Goal: Task Accomplishment & Management: Complete application form

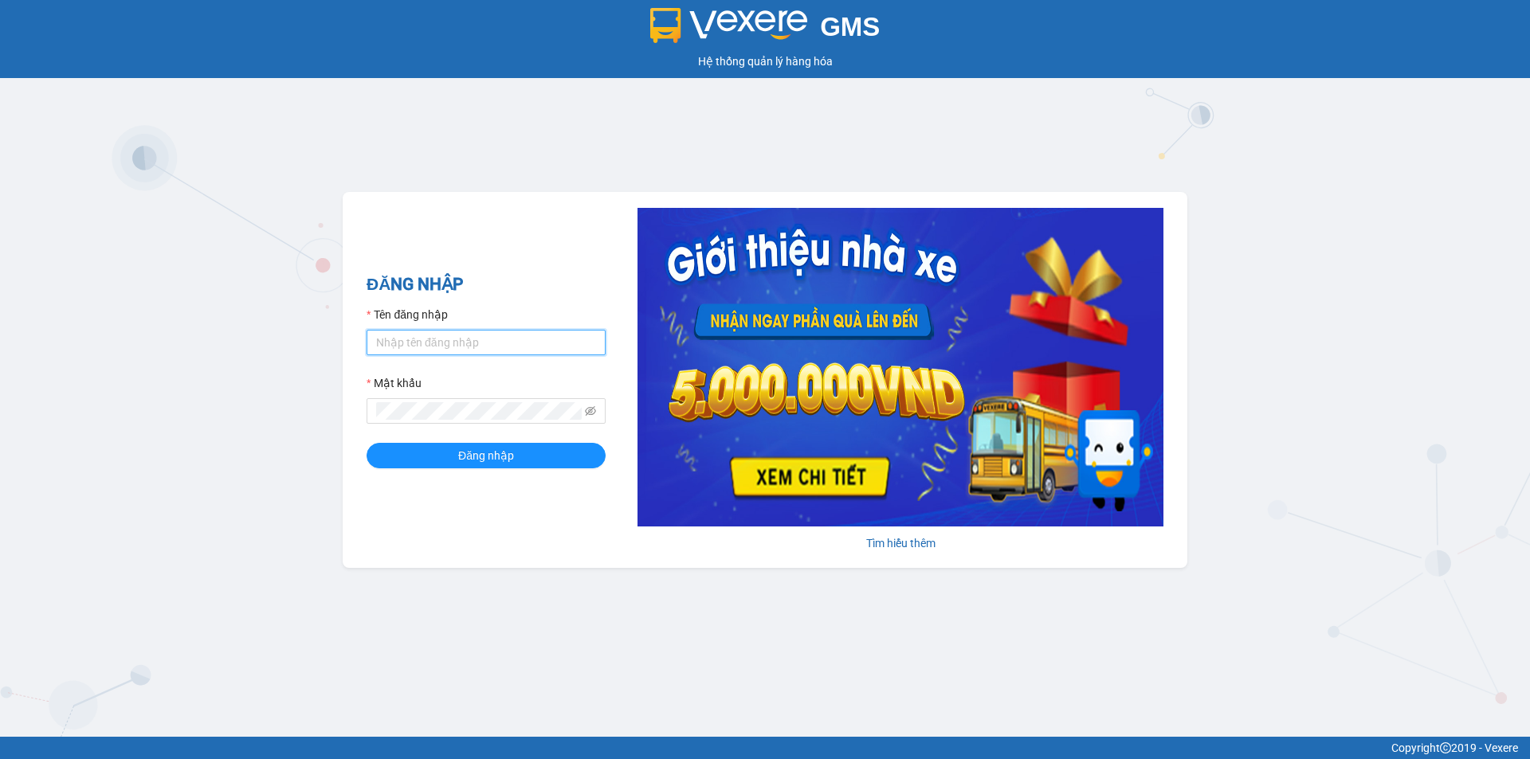
click at [461, 344] on input "Tên đăng nhập" at bounding box center [486, 342] width 239 height 25
type input "nhutql.tkn"
click at [516, 453] on button "Đăng nhập" at bounding box center [486, 455] width 239 height 25
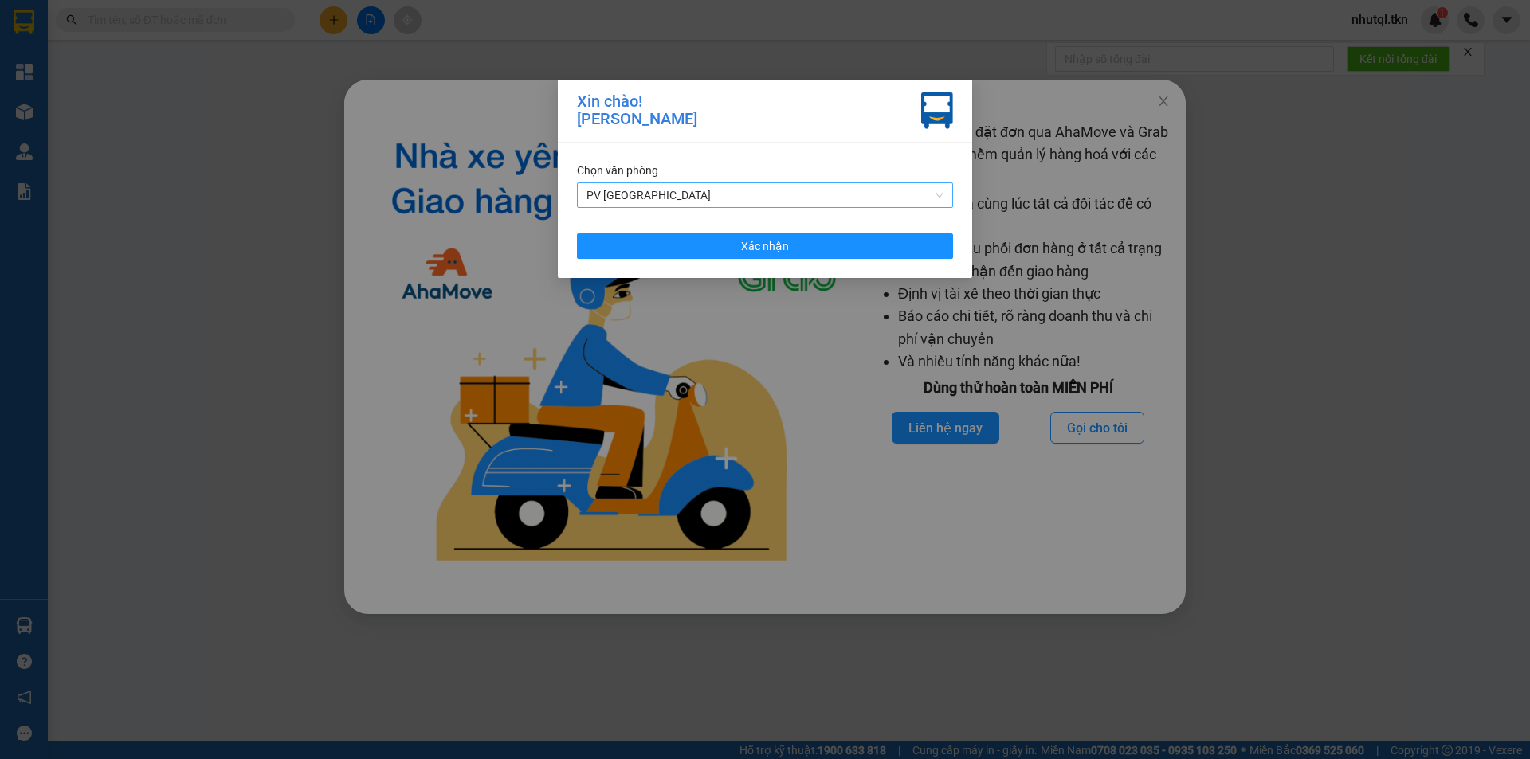
click at [803, 197] on span "PV Hòa Thành" at bounding box center [764, 195] width 357 height 24
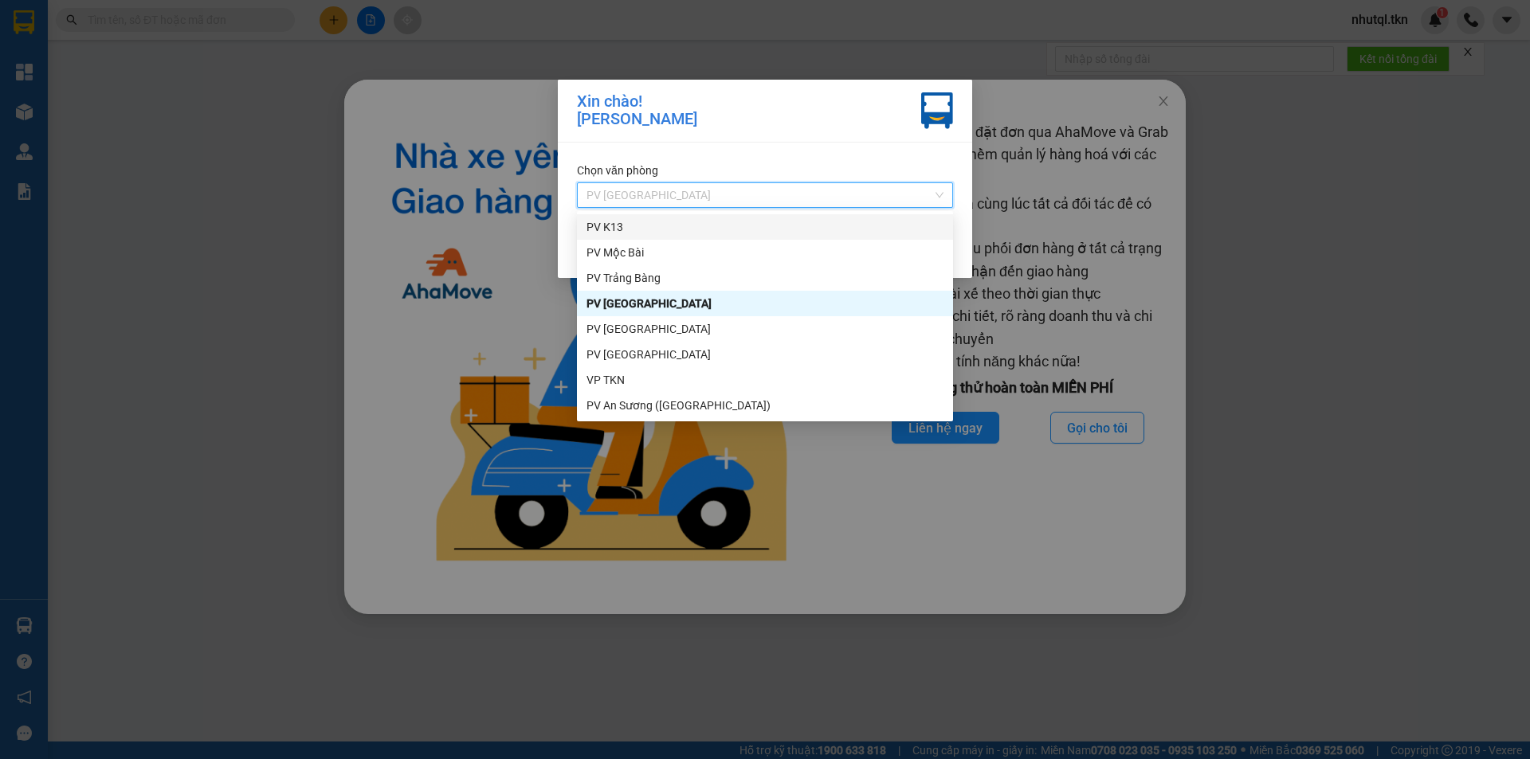
click at [749, 169] on div "Chọn văn phòng" at bounding box center [765, 171] width 376 height 18
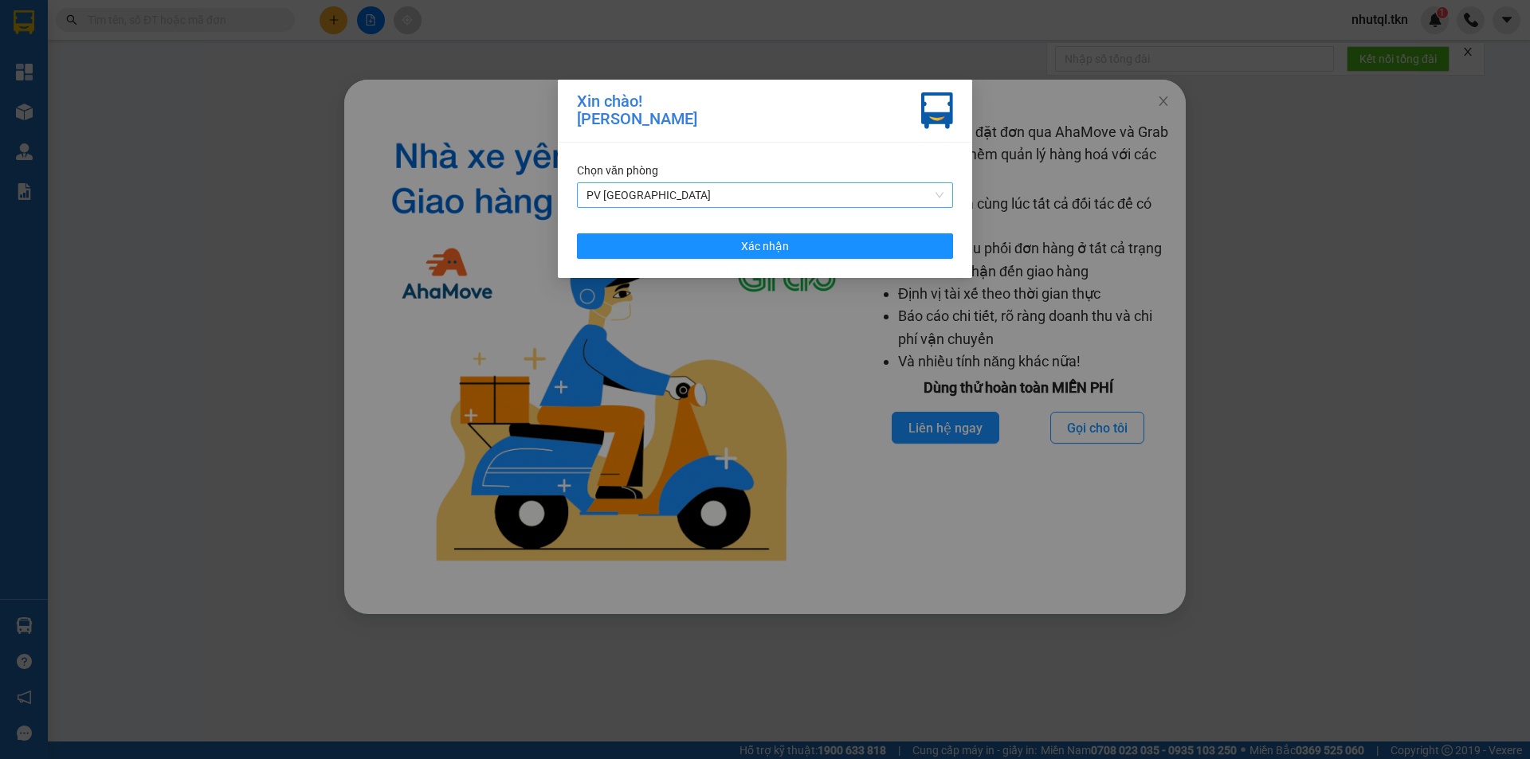
click at [715, 197] on span "PV Hòa Thành" at bounding box center [764, 195] width 357 height 24
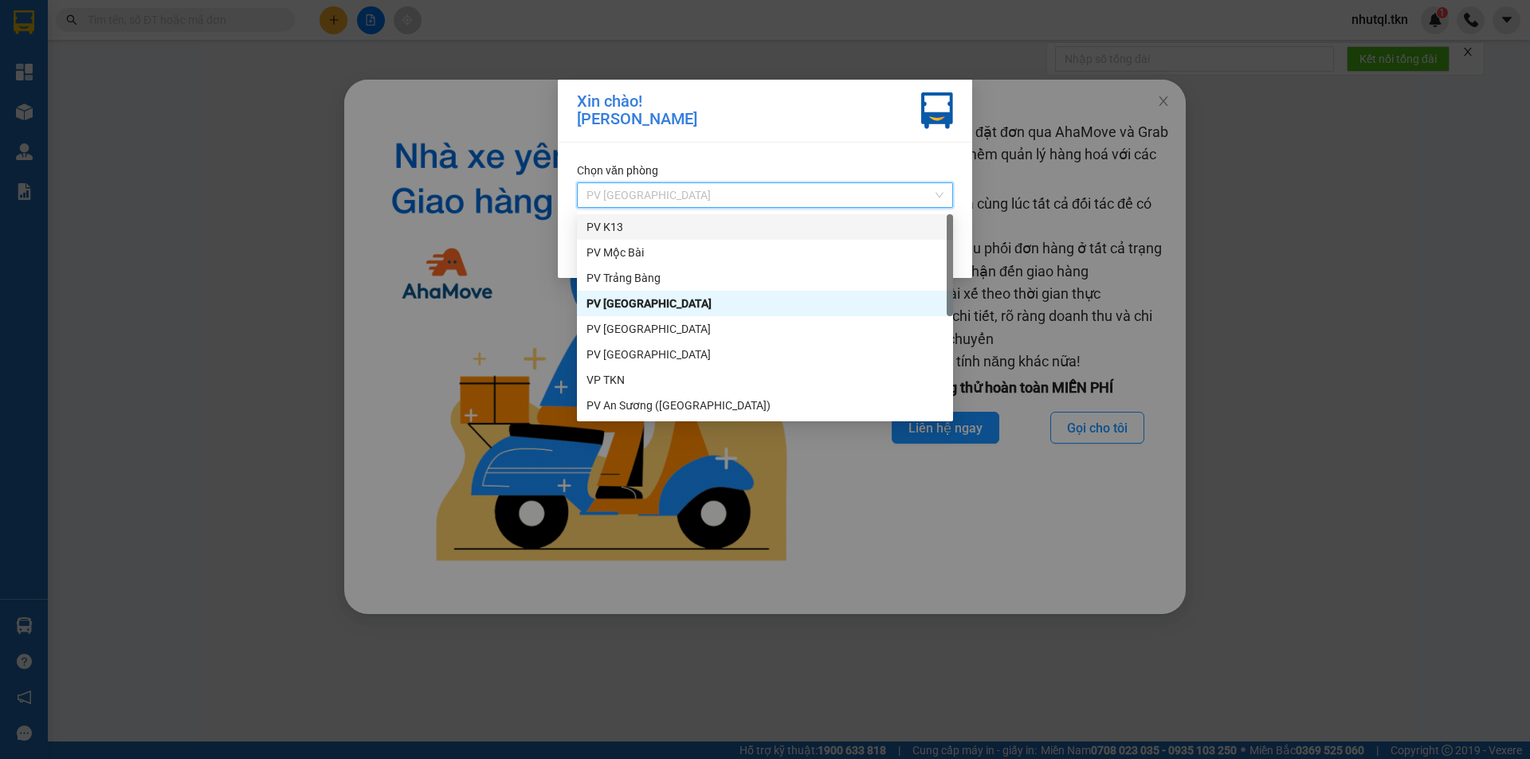
click at [710, 151] on div "Chọn văn phòng PV Hòa Thành Xác nhận" at bounding box center [765, 210] width 414 height 135
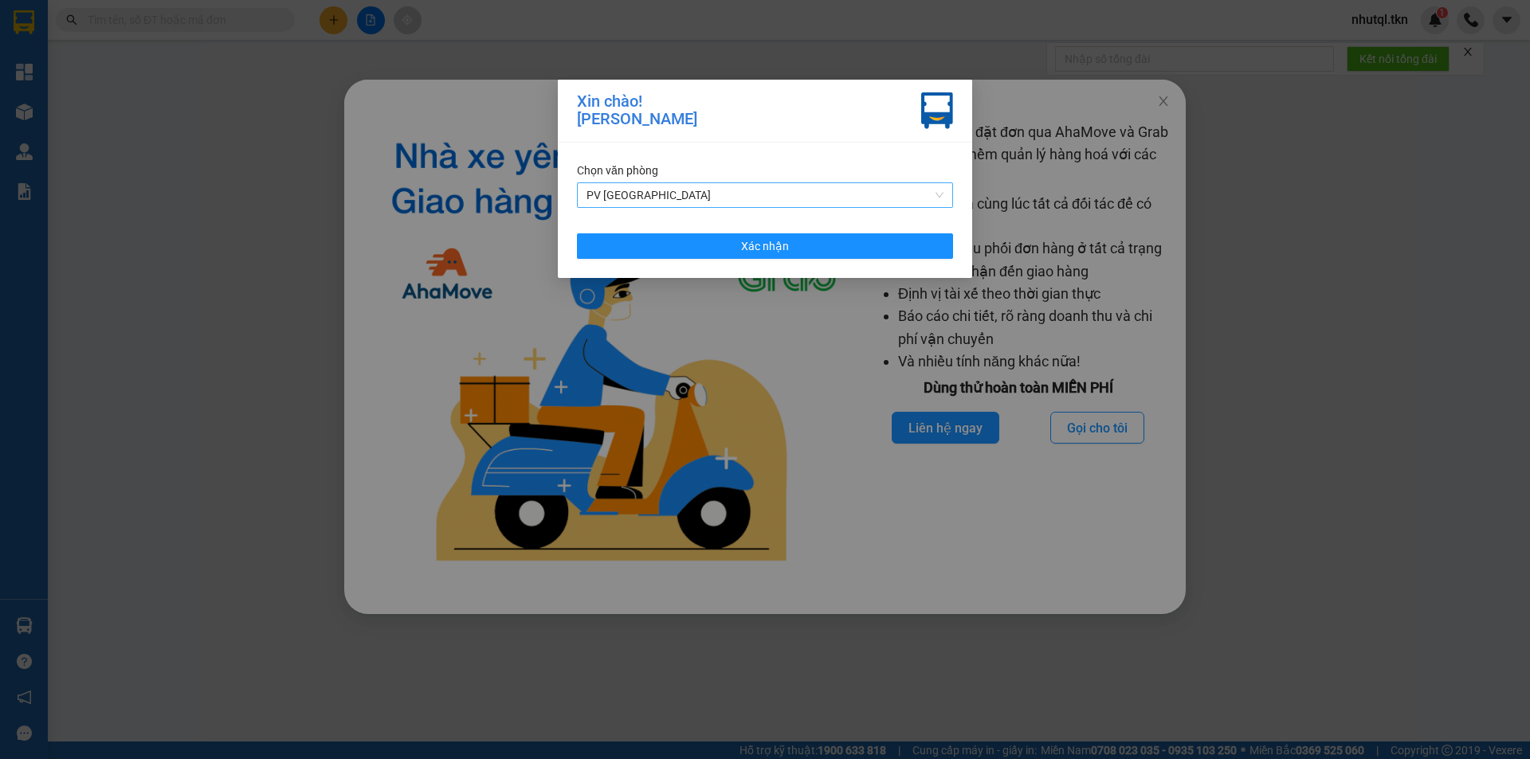
click at [673, 194] on span "PV Hòa Thành" at bounding box center [764, 195] width 357 height 24
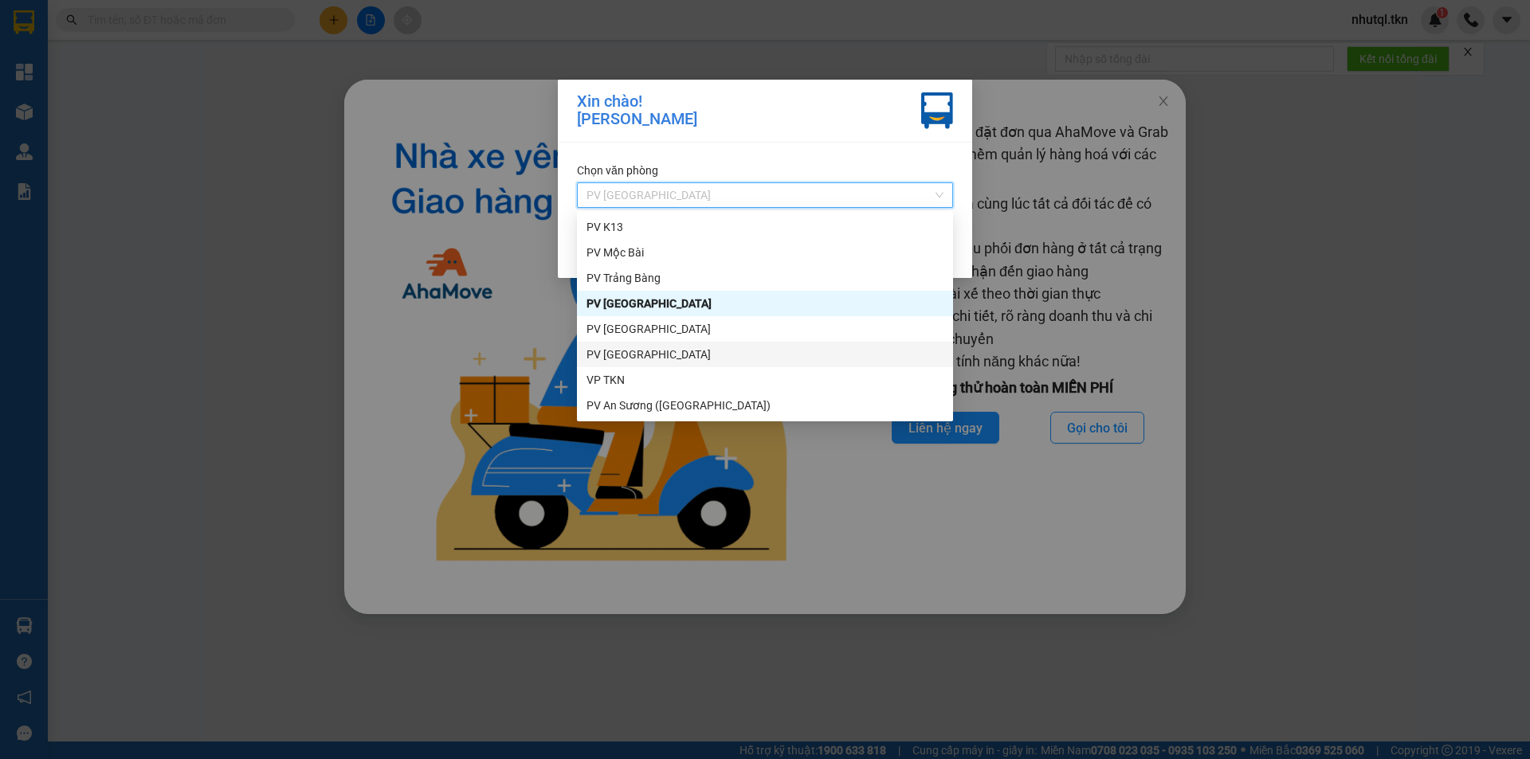
scroll to position [51, 0]
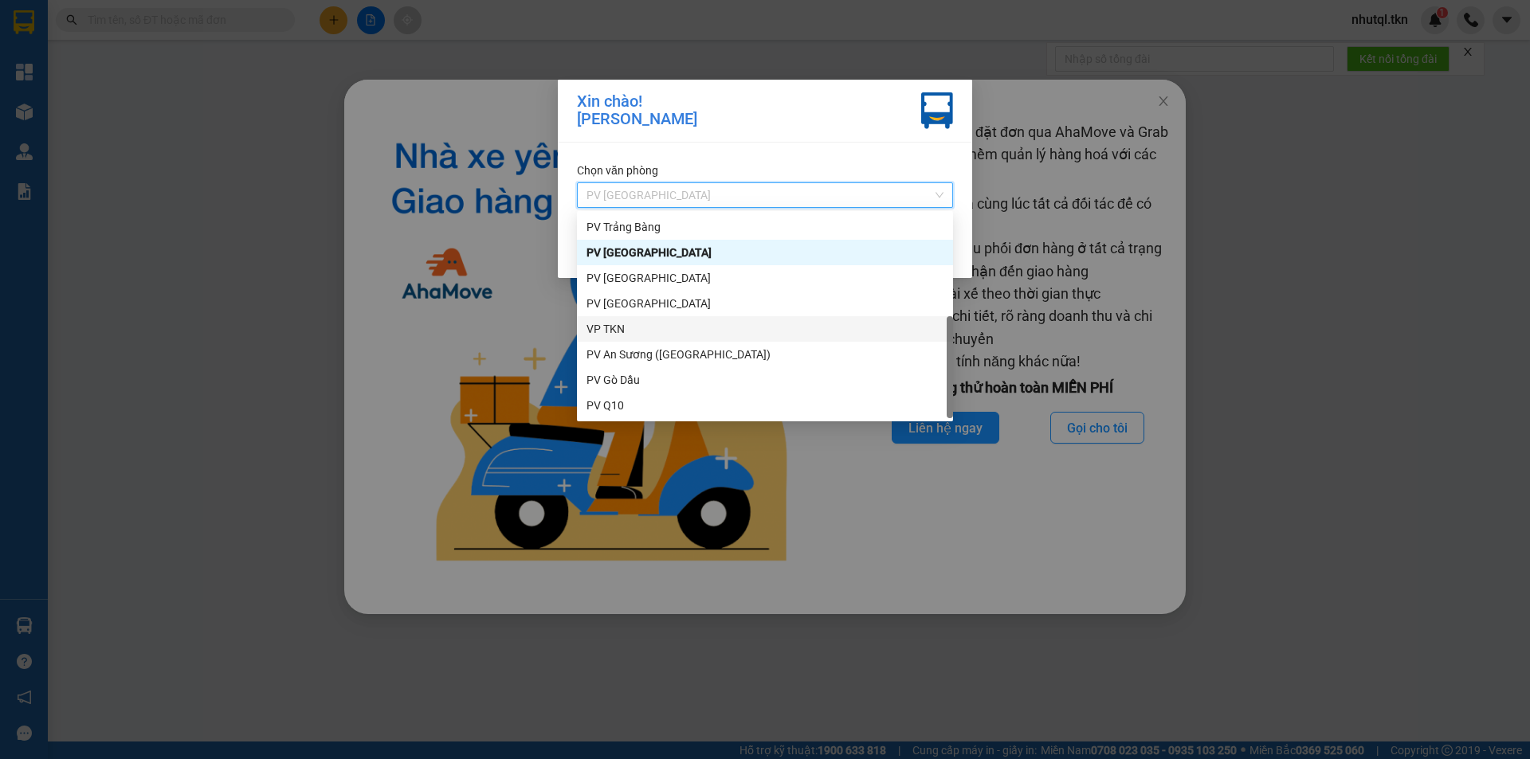
click at [659, 331] on div "VP TKN" at bounding box center [764, 329] width 357 height 18
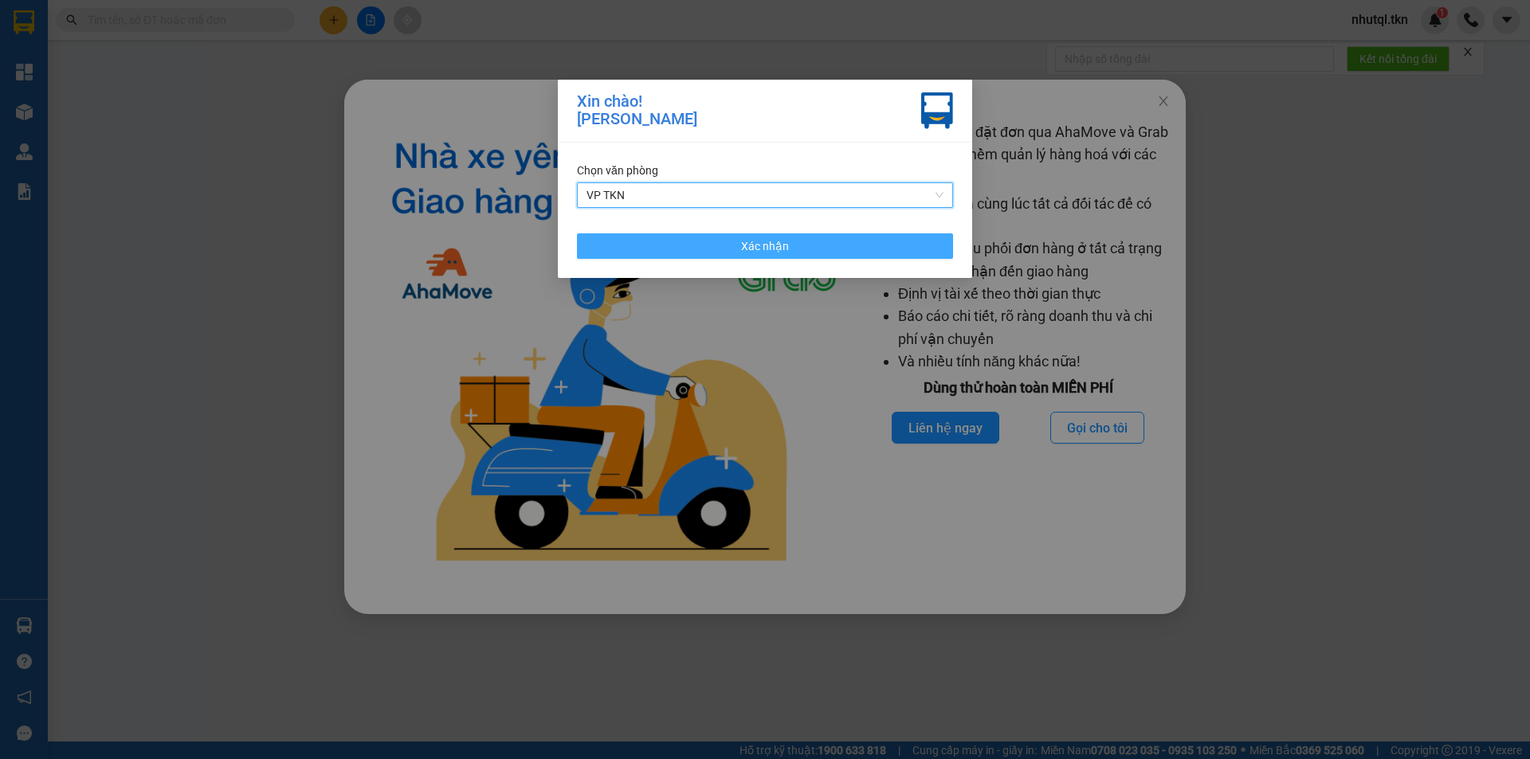
click at [665, 236] on button "Xác nhận" at bounding box center [765, 245] width 376 height 25
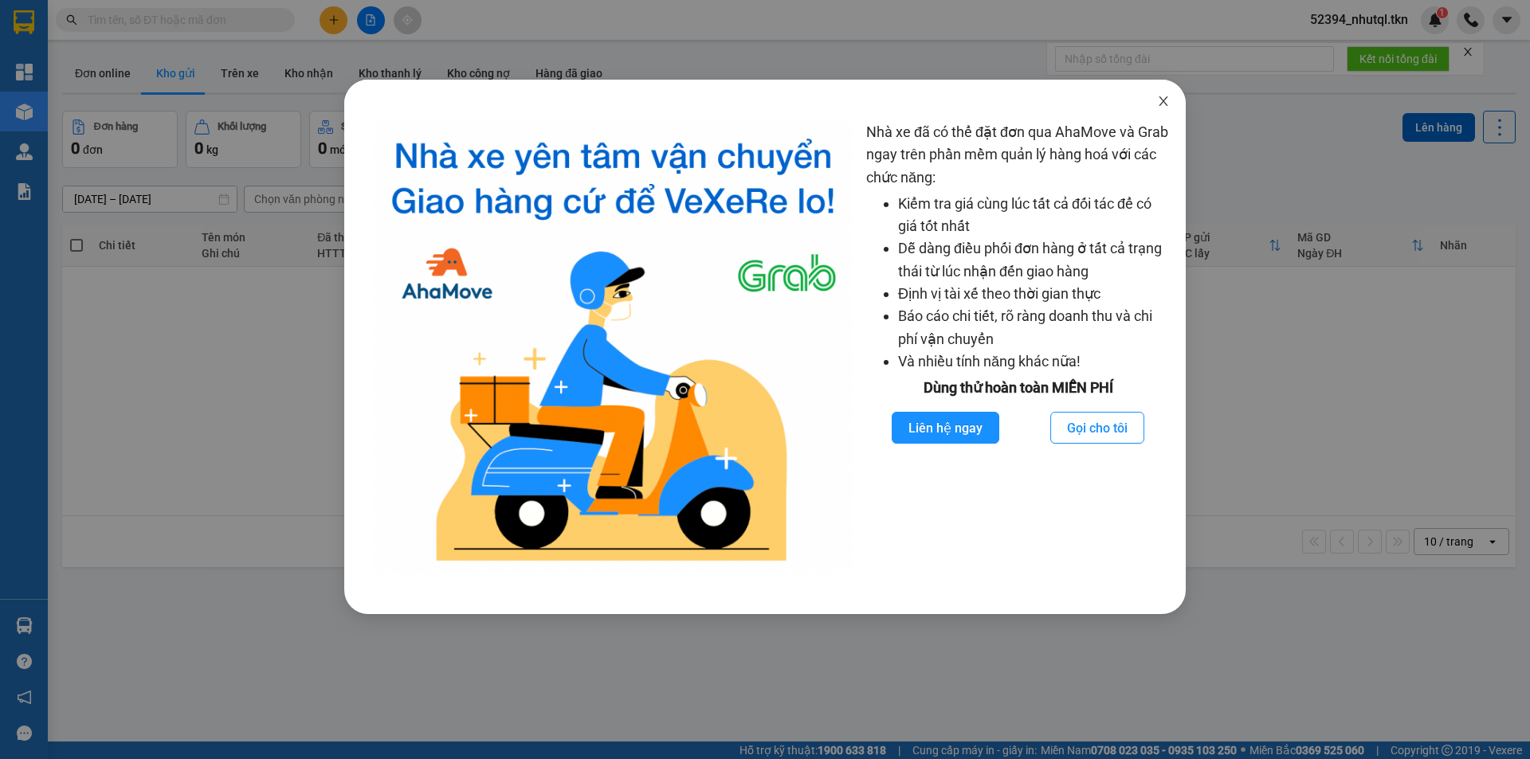
click at [1171, 104] on span "Close" at bounding box center [1163, 102] width 45 height 45
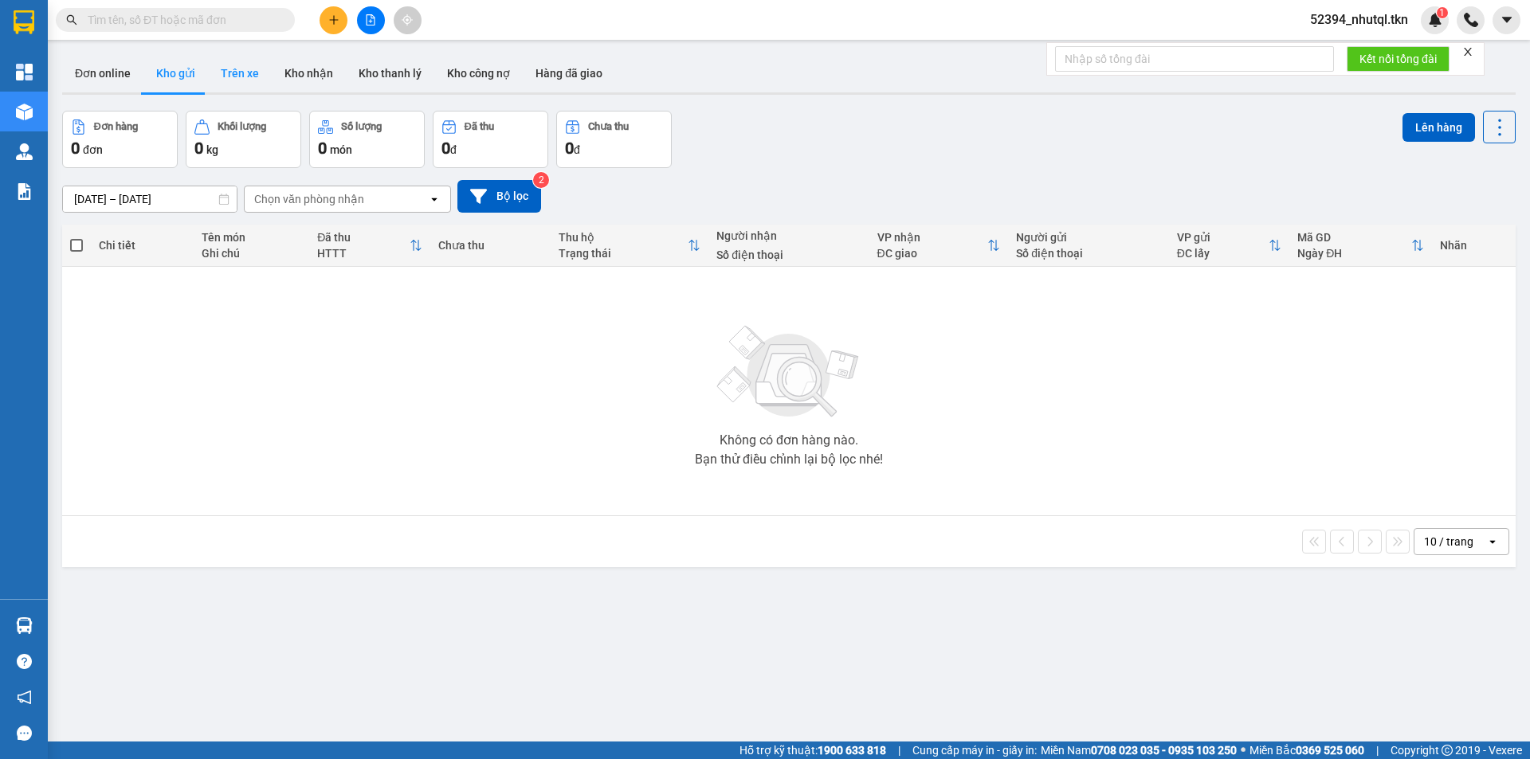
click at [230, 62] on button "Trên xe" at bounding box center [240, 73] width 64 height 38
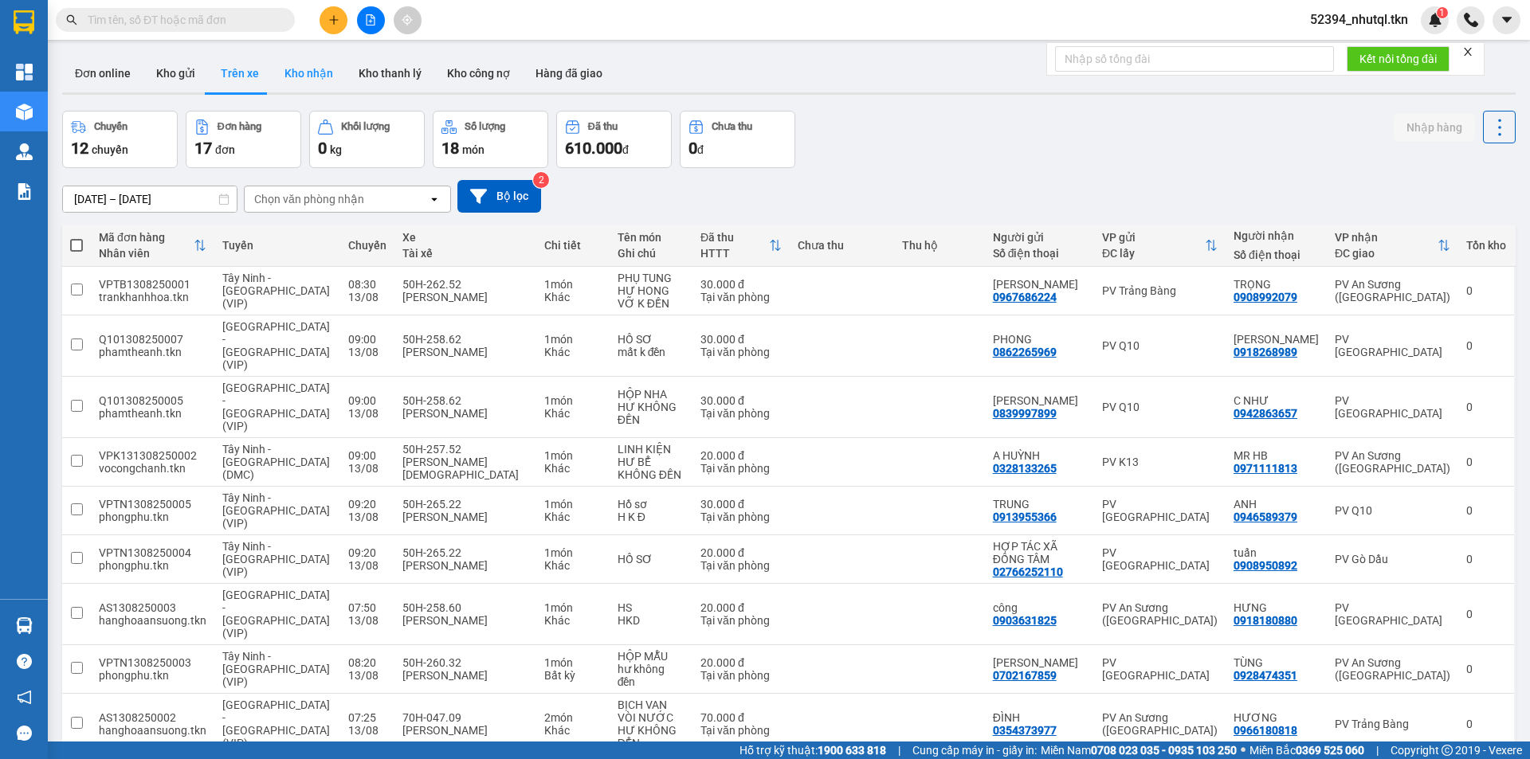
click at [320, 80] on button "Kho nhận" at bounding box center [309, 73] width 74 height 38
type input "12/08/2025 – 13/08/2025"
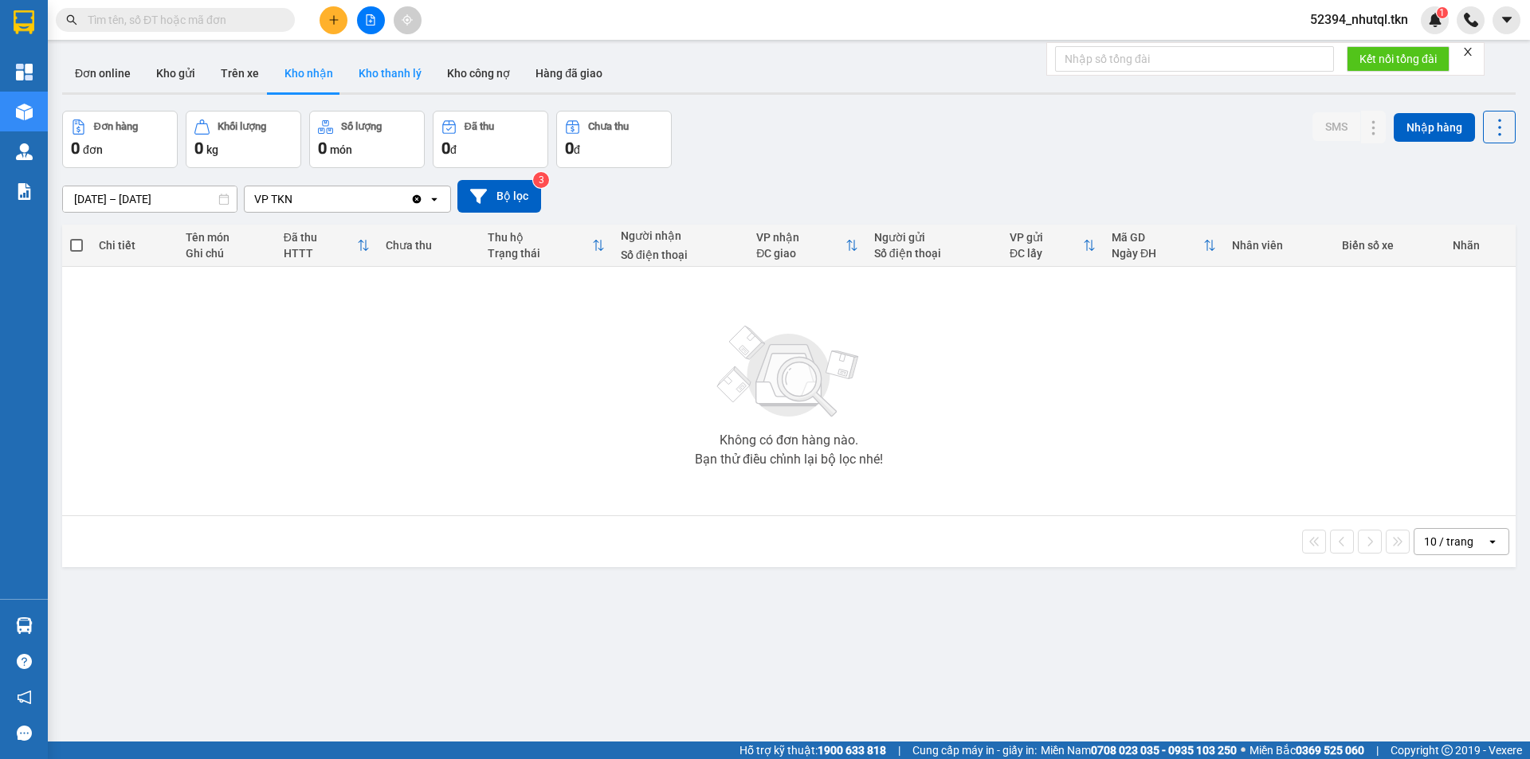
click at [395, 84] on button "Kho thanh lý" at bounding box center [390, 73] width 88 height 38
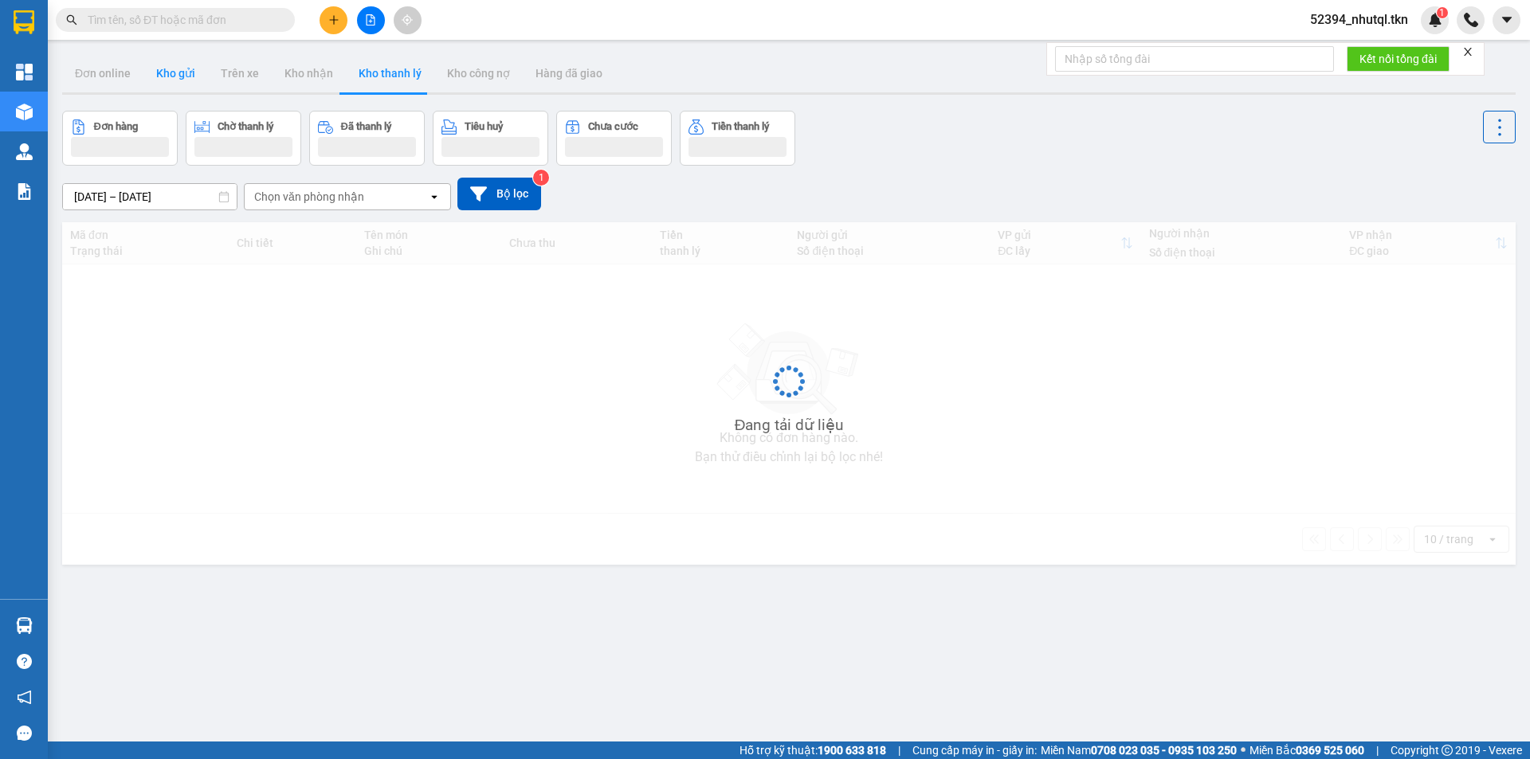
click at [182, 76] on button "Kho gửi" at bounding box center [175, 73] width 65 height 38
type input "12/08/2025 – 13/08/2025"
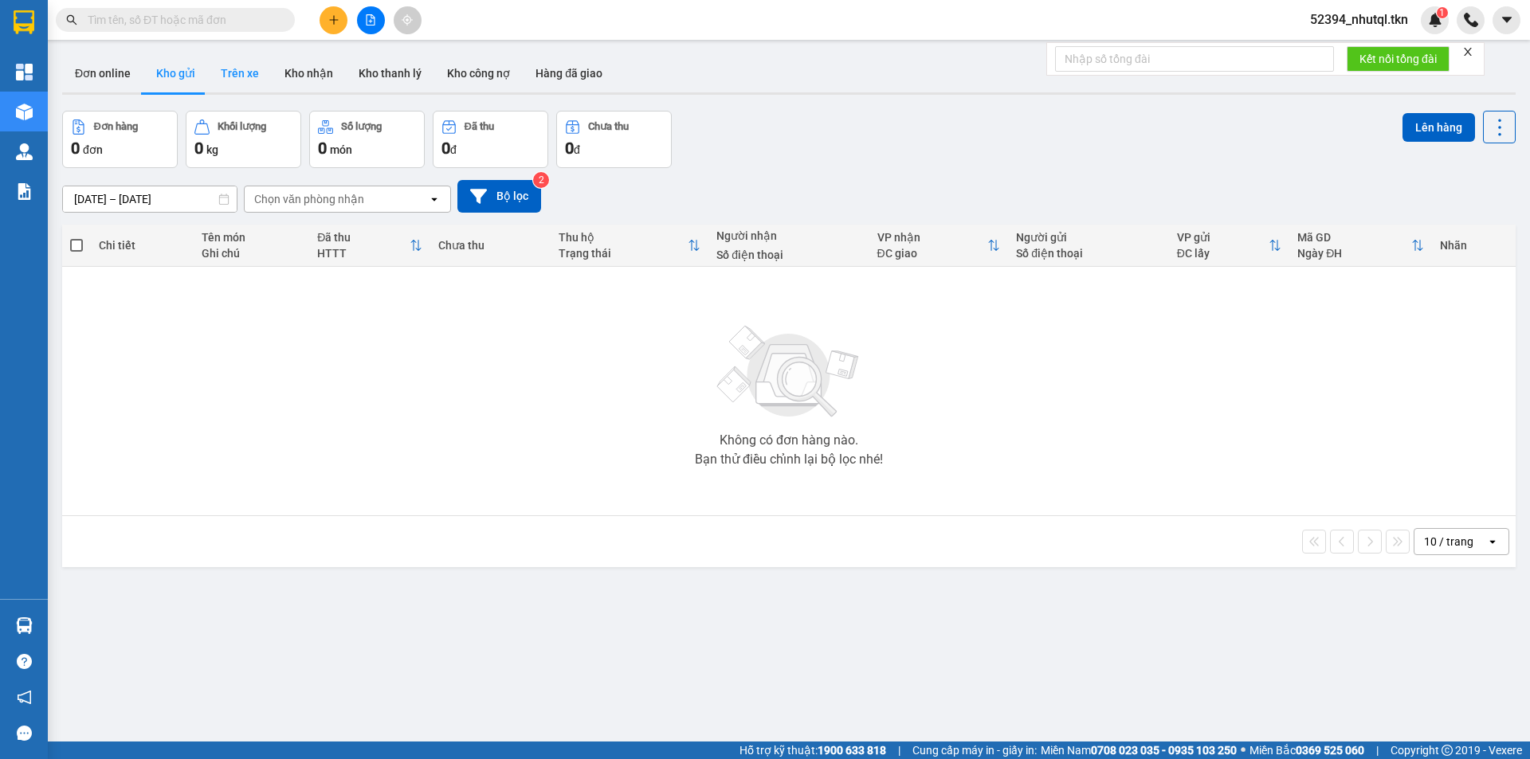
click at [255, 74] on button "Trên xe" at bounding box center [240, 73] width 64 height 38
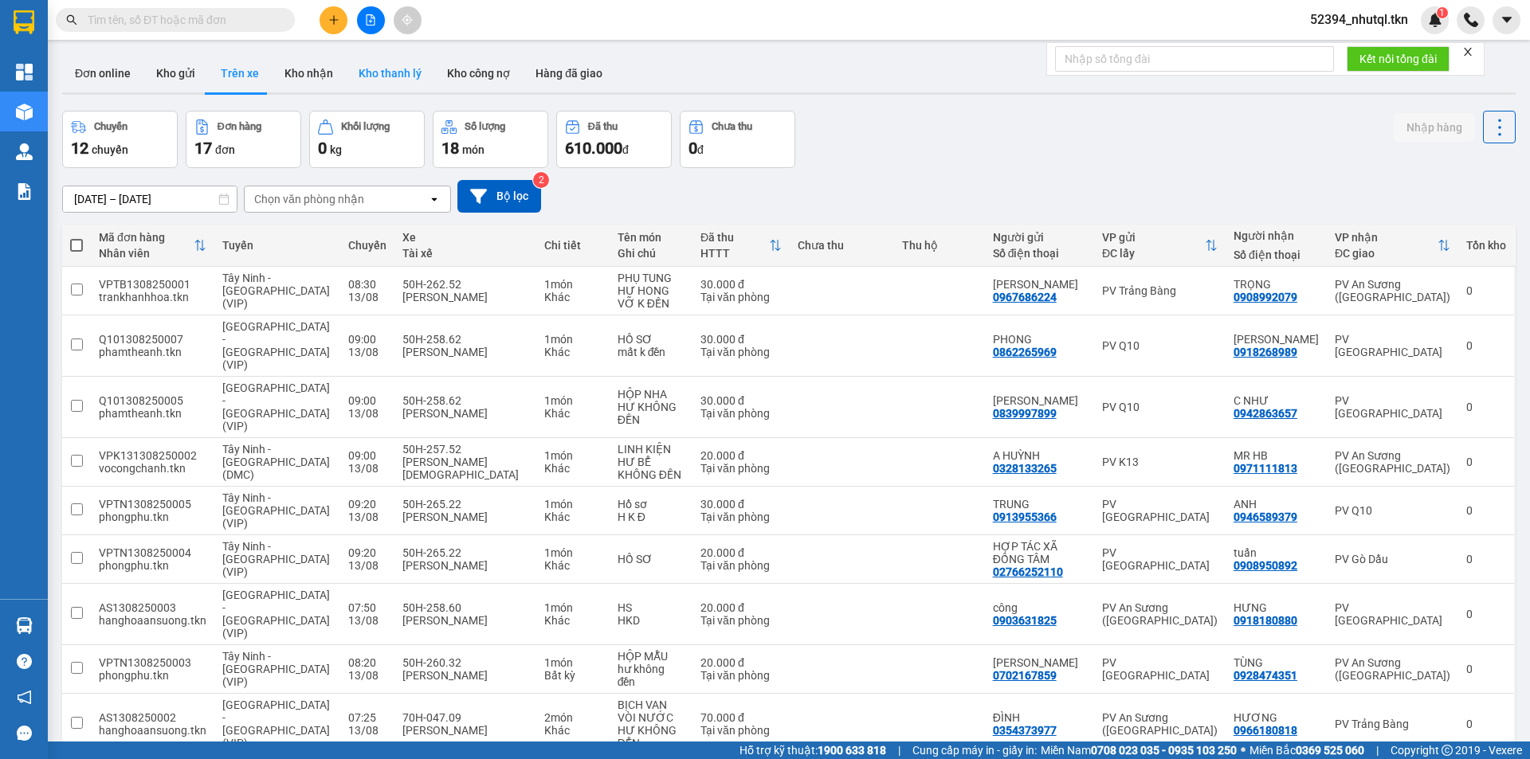
click at [390, 76] on button "Kho thanh lý" at bounding box center [390, 73] width 88 height 38
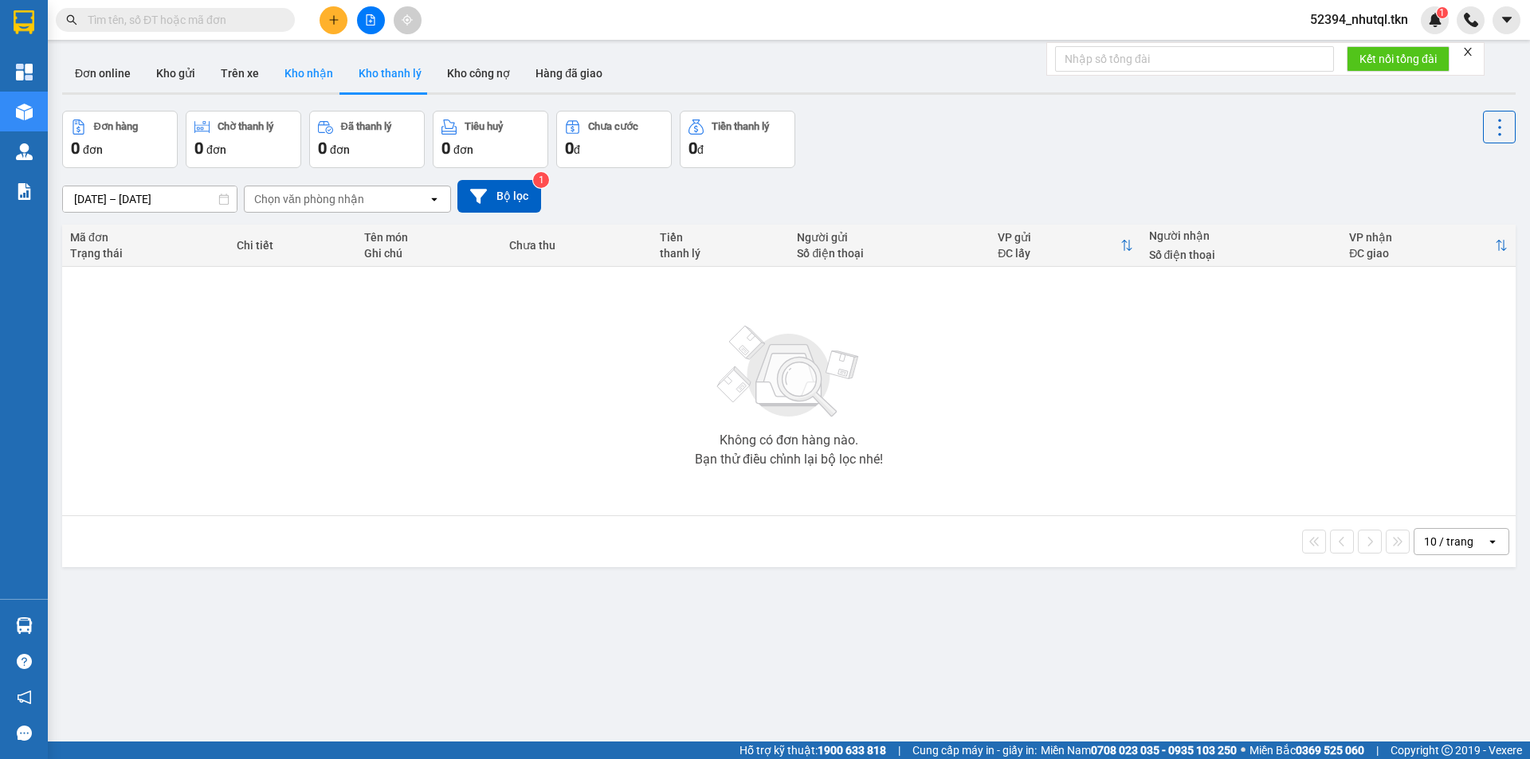
click at [304, 75] on button "Kho nhận" at bounding box center [309, 73] width 74 height 38
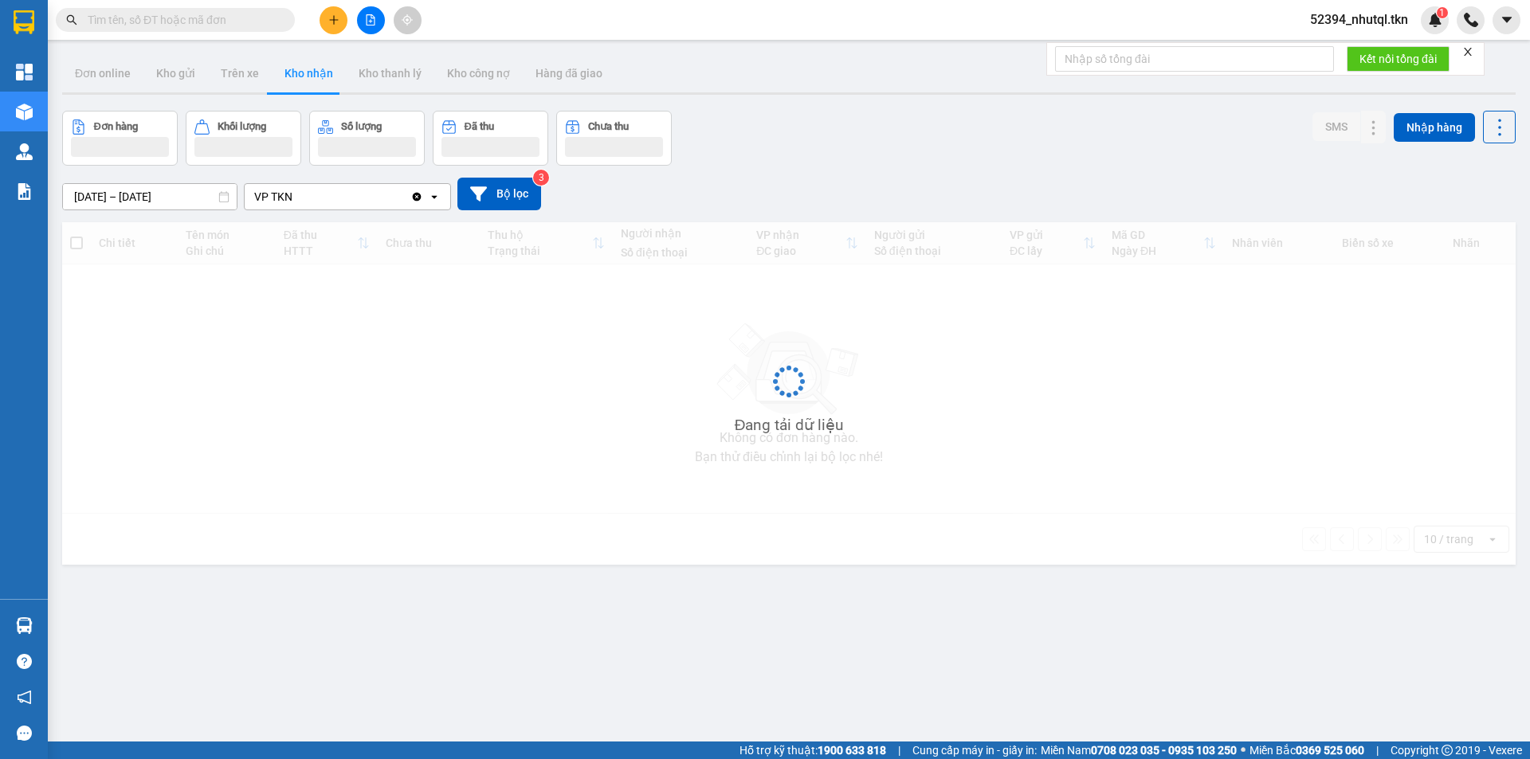
click at [304, 72] on button "Kho nhận" at bounding box center [309, 73] width 74 height 38
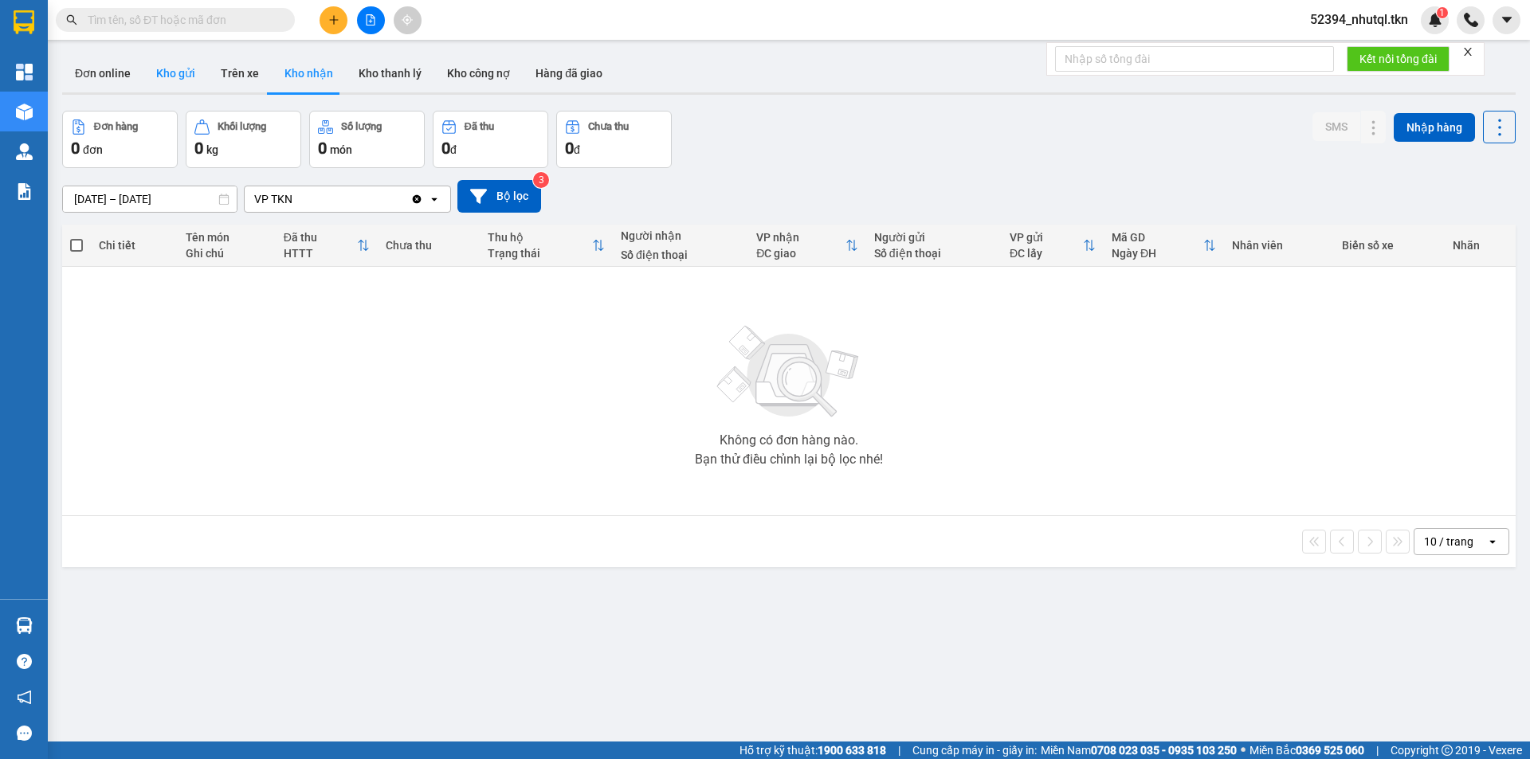
click at [171, 78] on button "Kho gửi" at bounding box center [175, 73] width 65 height 38
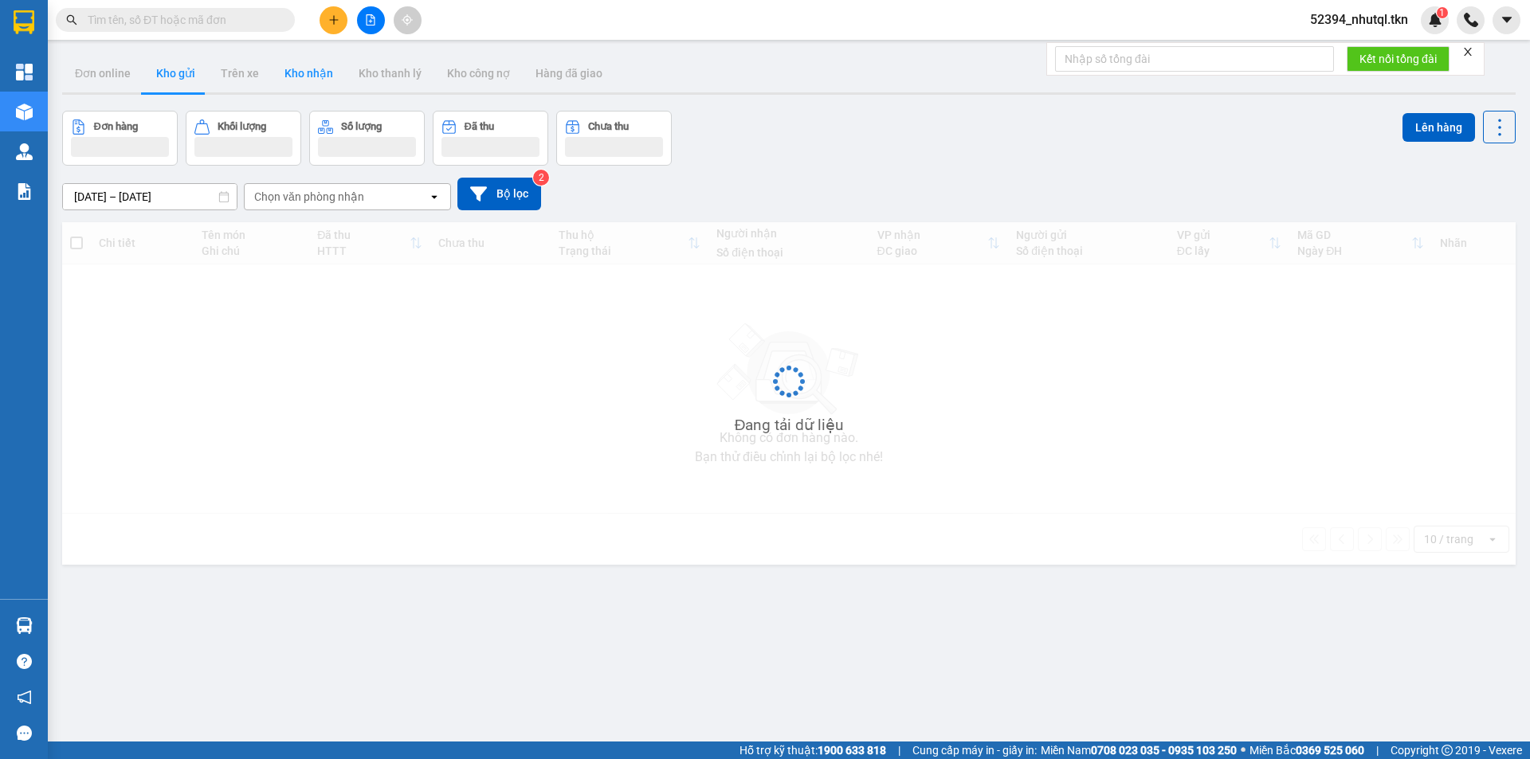
click at [272, 65] on button "Kho nhận" at bounding box center [309, 73] width 74 height 38
click at [303, 73] on button "Kho nhận" at bounding box center [309, 73] width 74 height 38
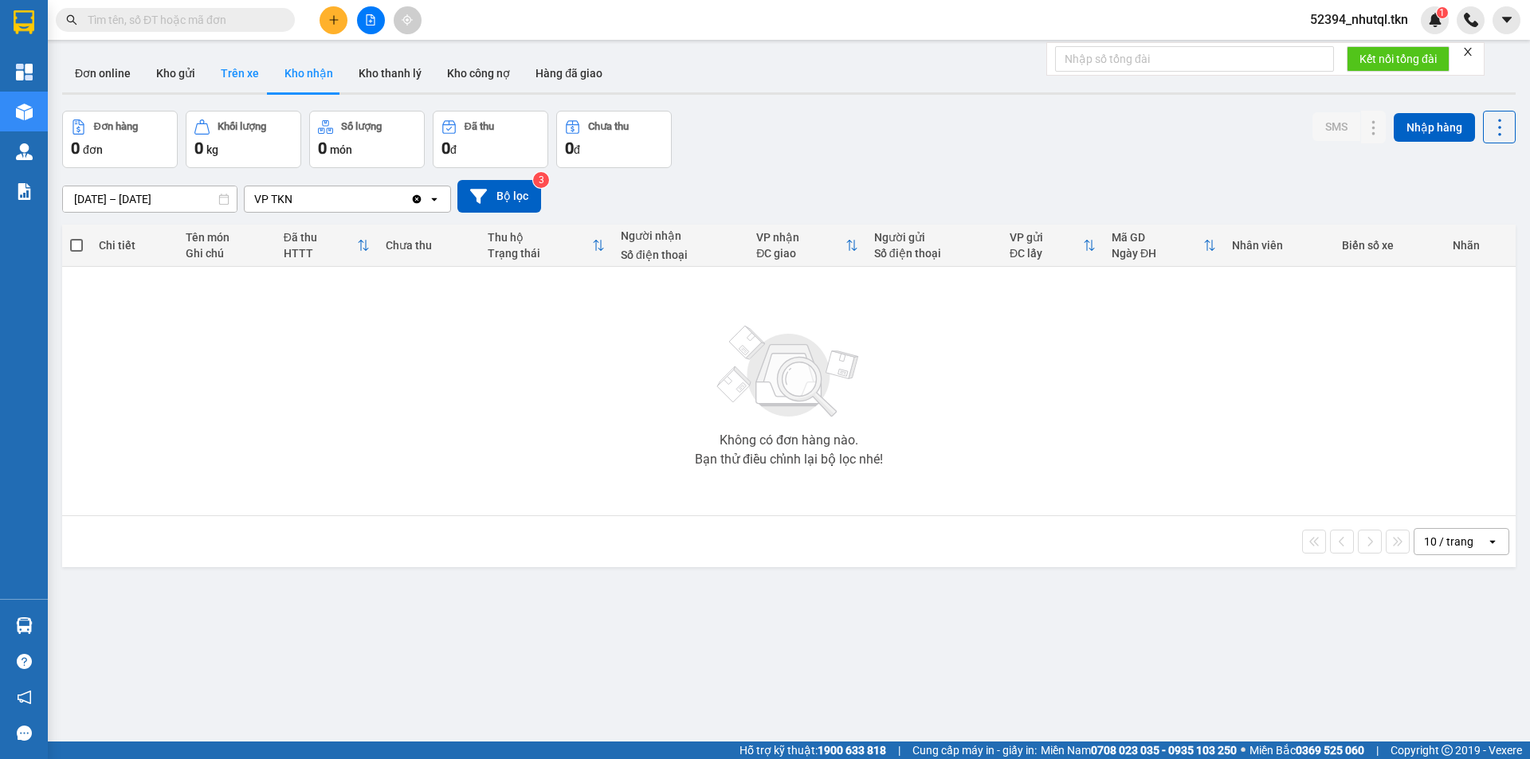
click at [220, 79] on button "Trên xe" at bounding box center [240, 73] width 64 height 38
type input "11/08/2025 – 13/08/2025"
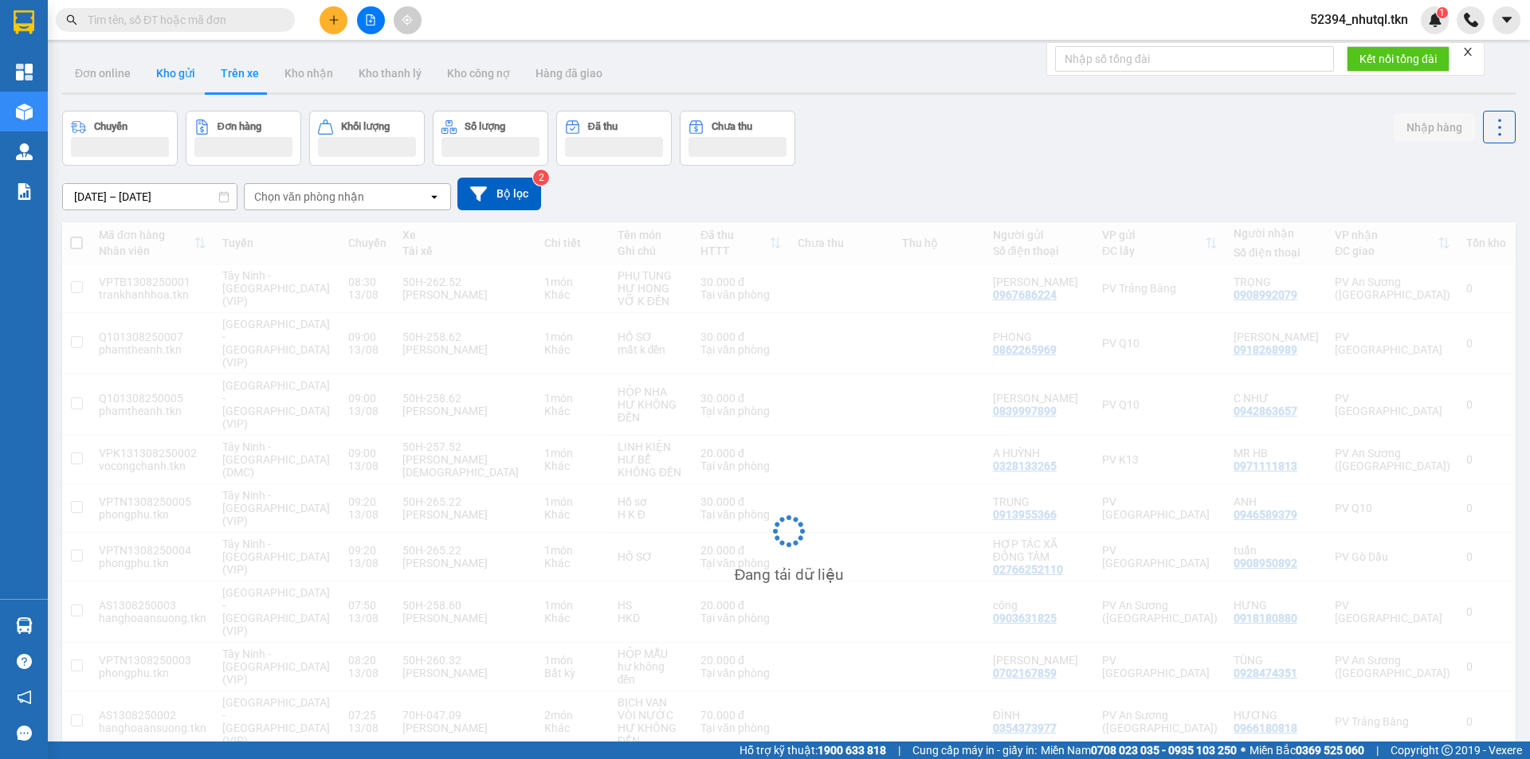
click at [171, 72] on button "Kho gửi" at bounding box center [175, 73] width 65 height 38
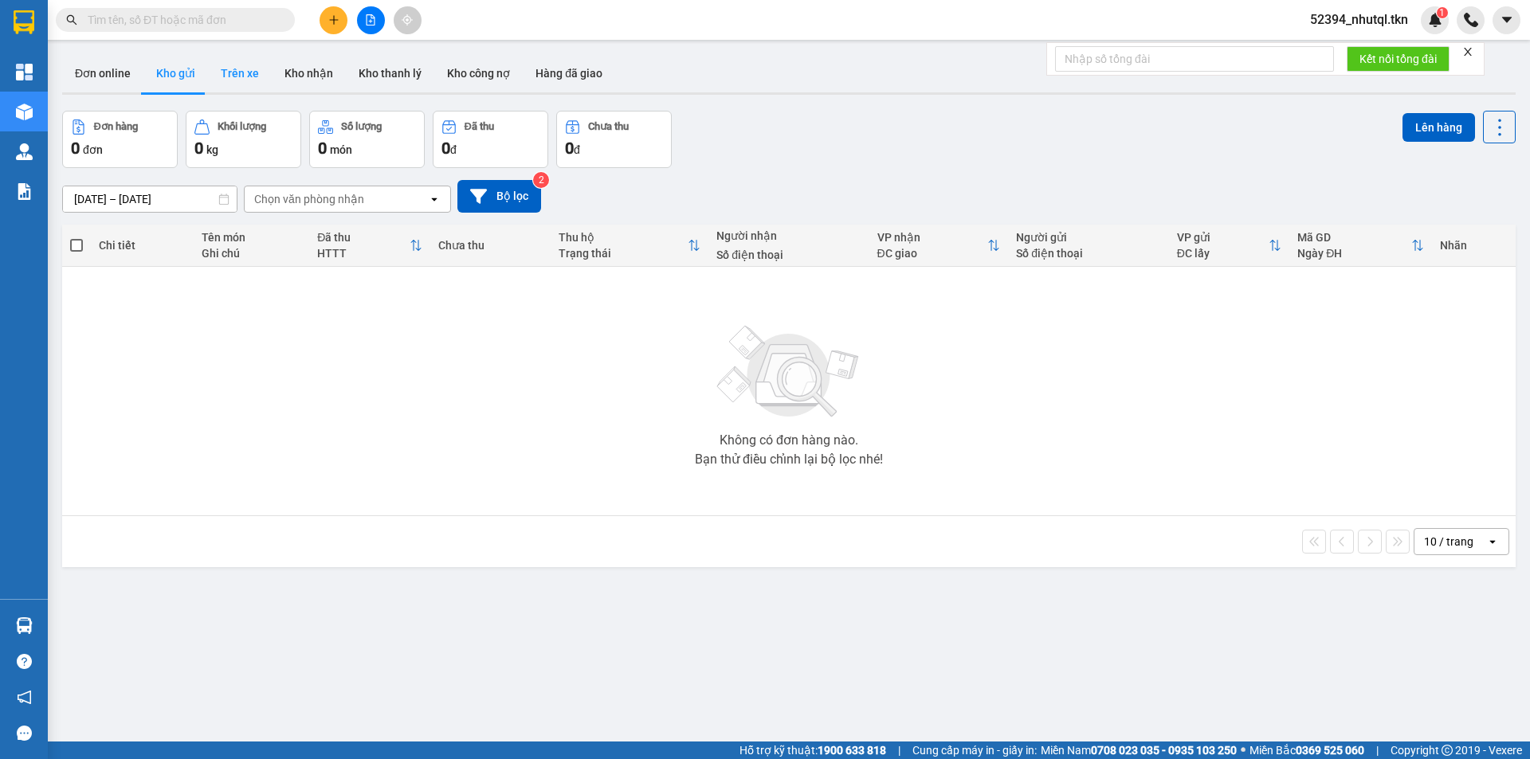
click at [253, 75] on button "Trên xe" at bounding box center [240, 73] width 64 height 38
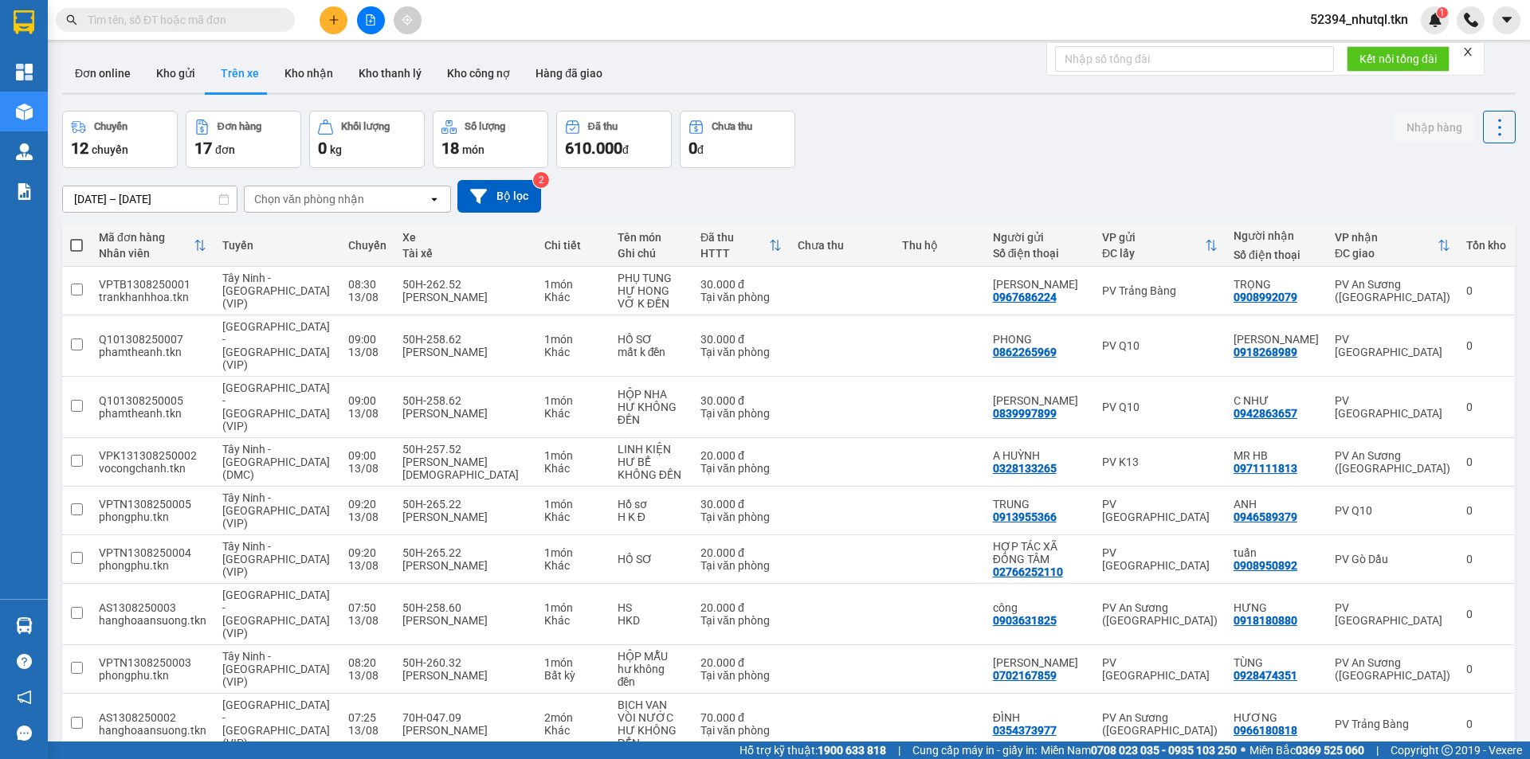
click at [887, 190] on div "11/08/2025 – 13/08/2025 Press the down arrow key to interact with the calendar …" at bounding box center [788, 196] width 1453 height 33
click at [171, 21] on input "text" at bounding box center [182, 20] width 188 height 18
click at [167, 22] on input "text" at bounding box center [182, 20] width 188 height 18
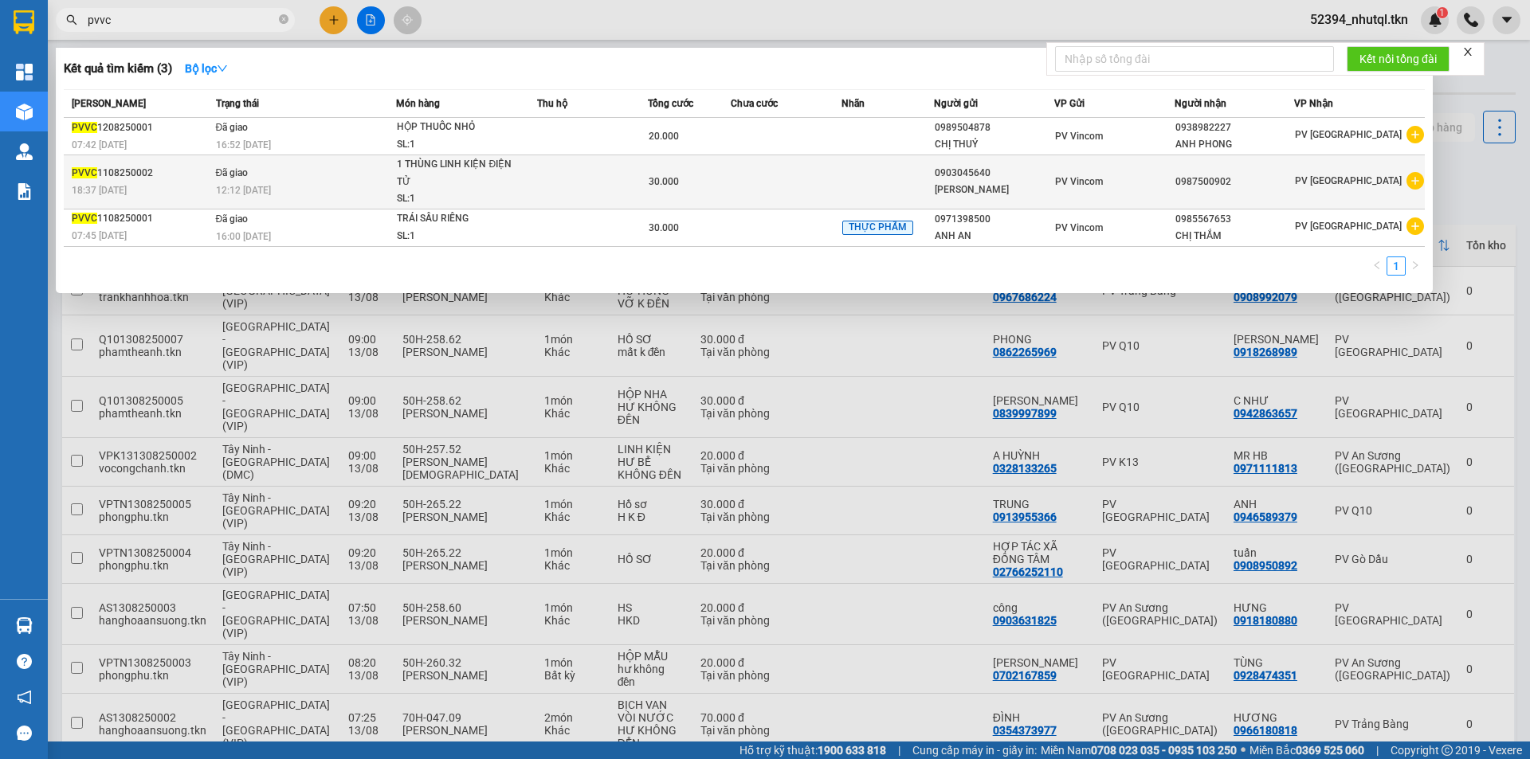
type input "pvvc"
click at [543, 194] on td at bounding box center [592, 182] width 111 height 54
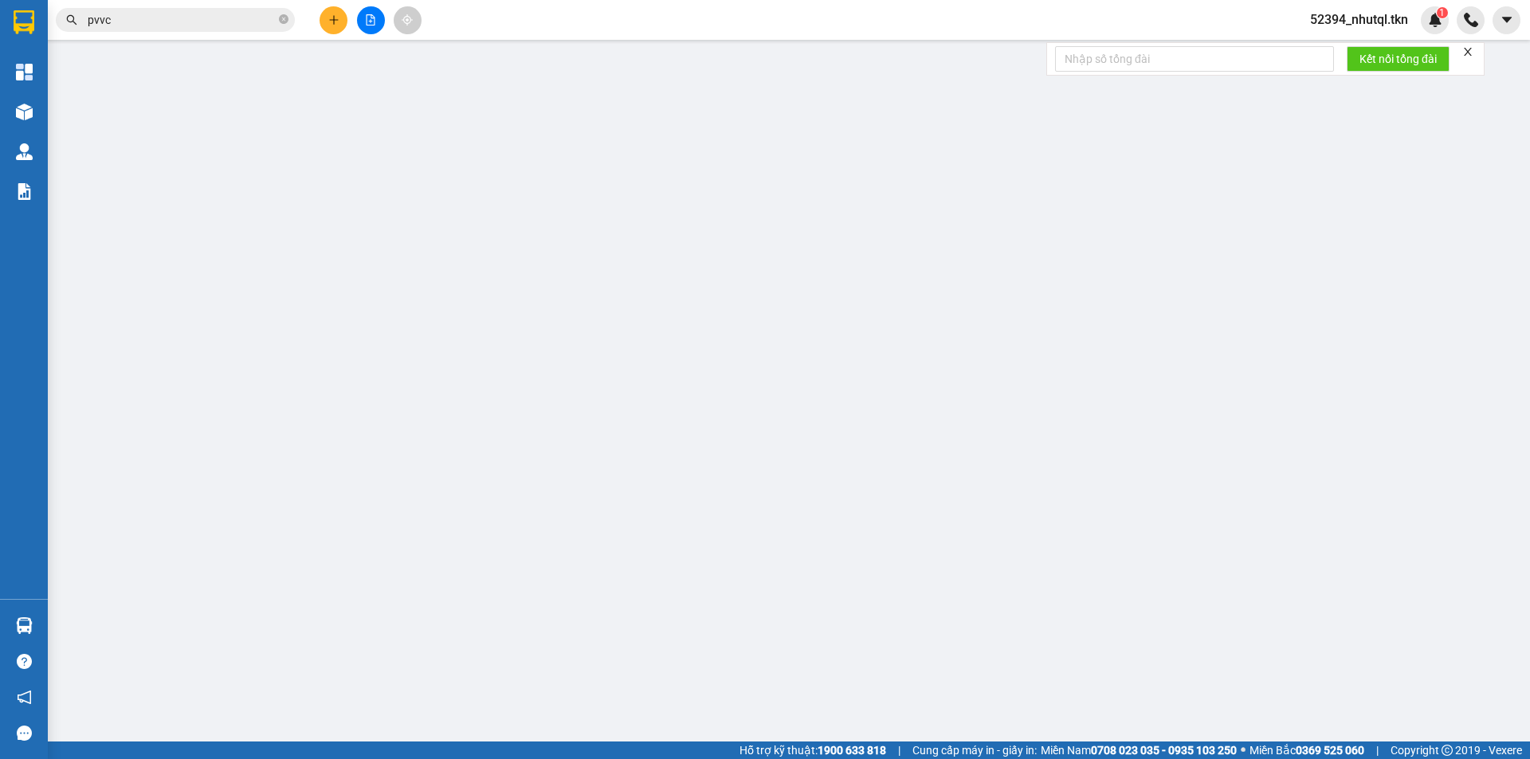
type input "0903045640"
type input "ANH HIỀN"
type input "0987500902"
type input "30.000"
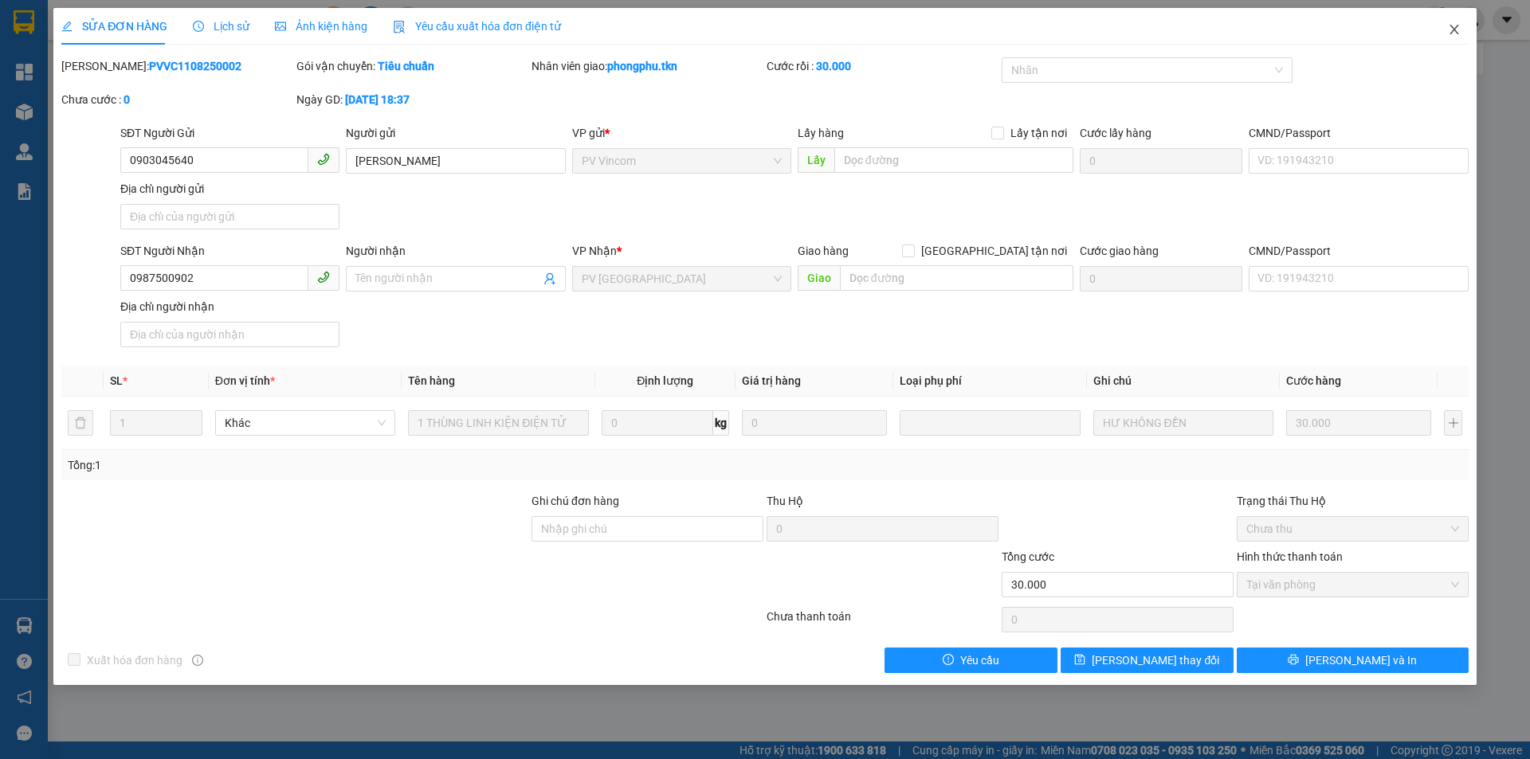
click at [1456, 25] on icon "close" at bounding box center [1454, 29] width 13 height 13
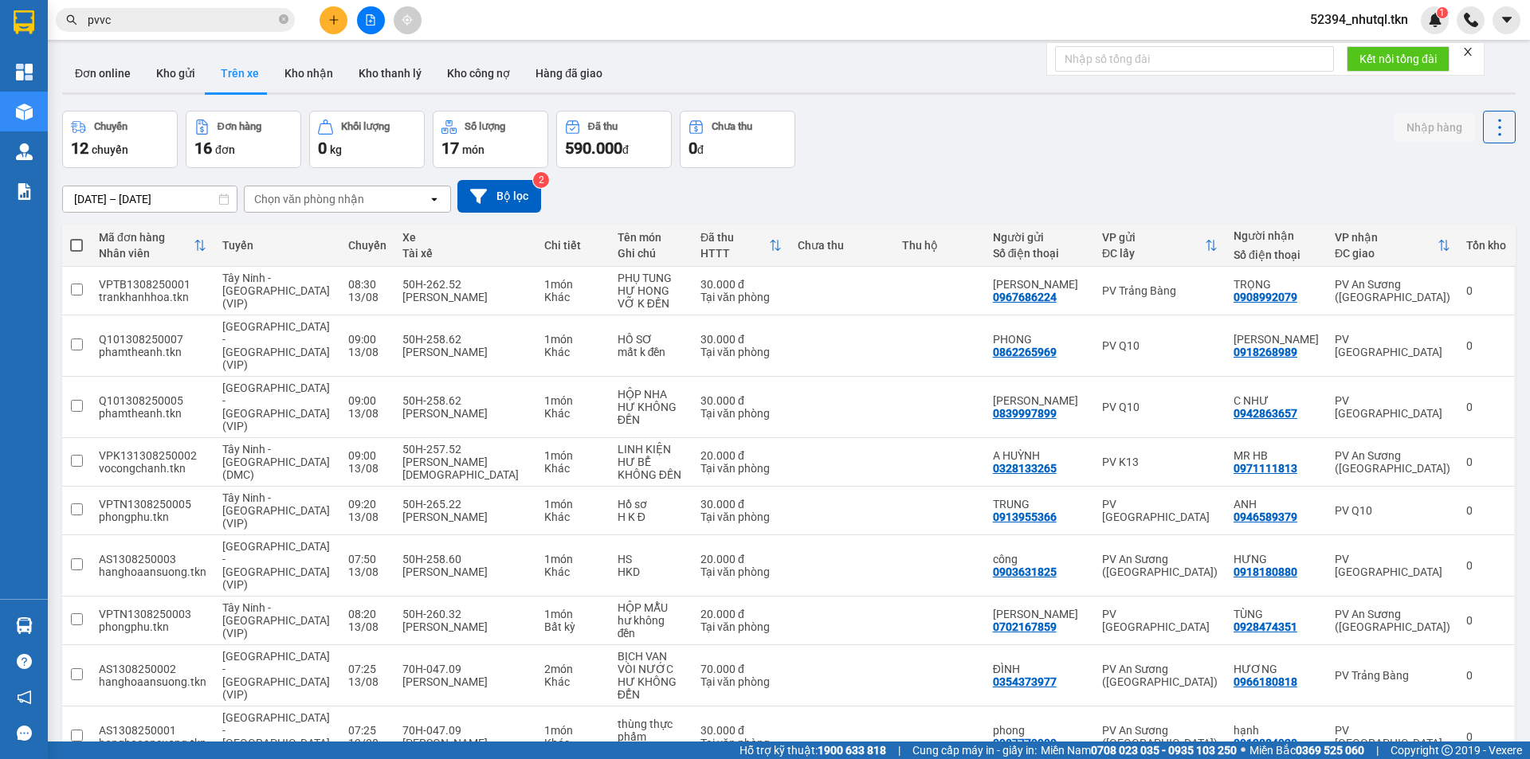
click at [877, 186] on div "11/08/2025 – 13/08/2025 Press the down arrow key to interact with the calendar …" at bounding box center [788, 196] width 1453 height 33
click at [974, 131] on div "Chuyến 12 chuyến Đơn hàng 16 đơn Khối lượng 0 kg Số lượng 17 món Đã thu 590.000…" at bounding box center [788, 139] width 1453 height 57
click at [161, 25] on input "pvvc" at bounding box center [182, 20] width 188 height 18
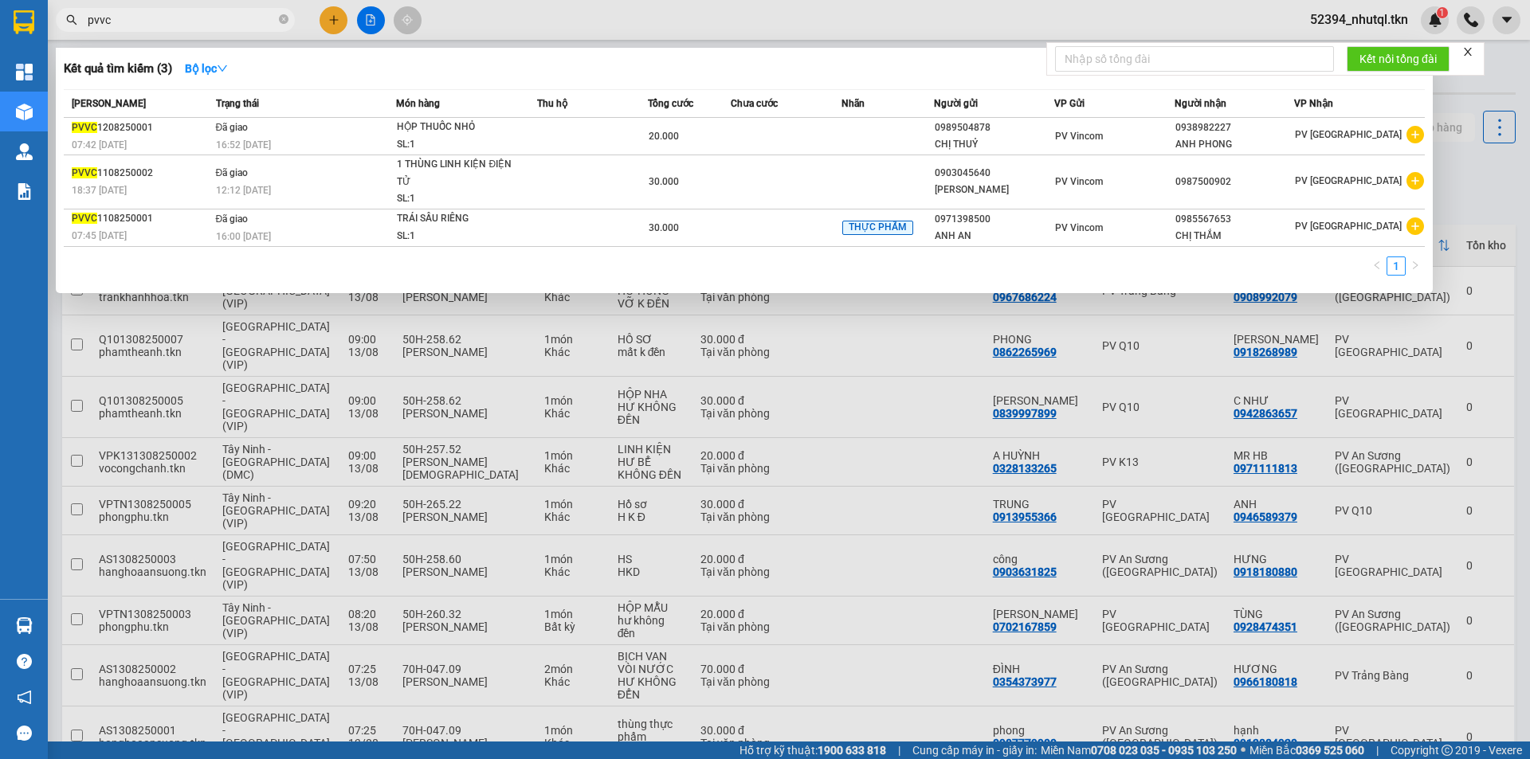
click at [284, 271] on div "1" at bounding box center [744, 271] width 1361 height 29
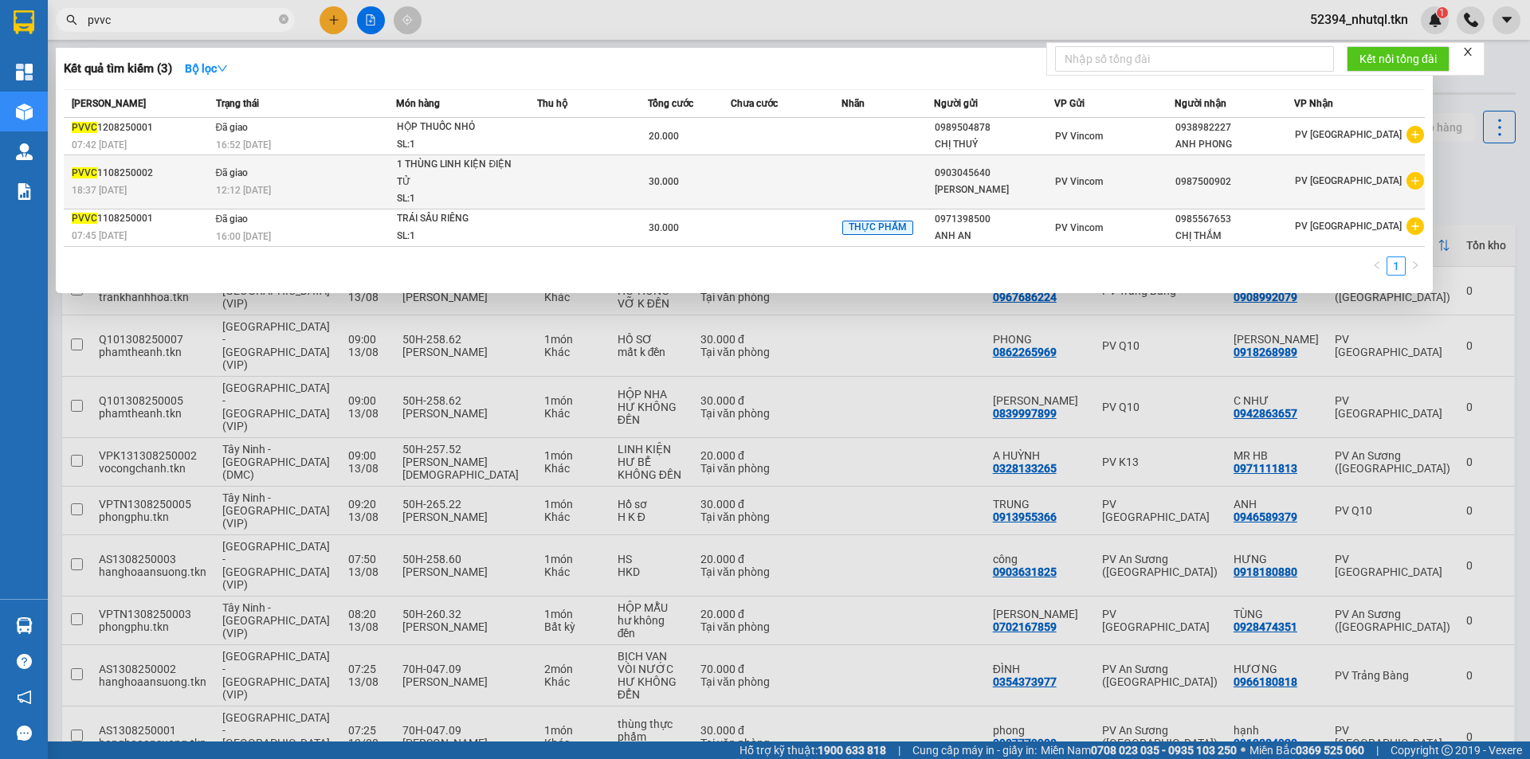
click at [300, 199] on div "12:12 - 12/08" at bounding box center [306, 191] width 180 height 18
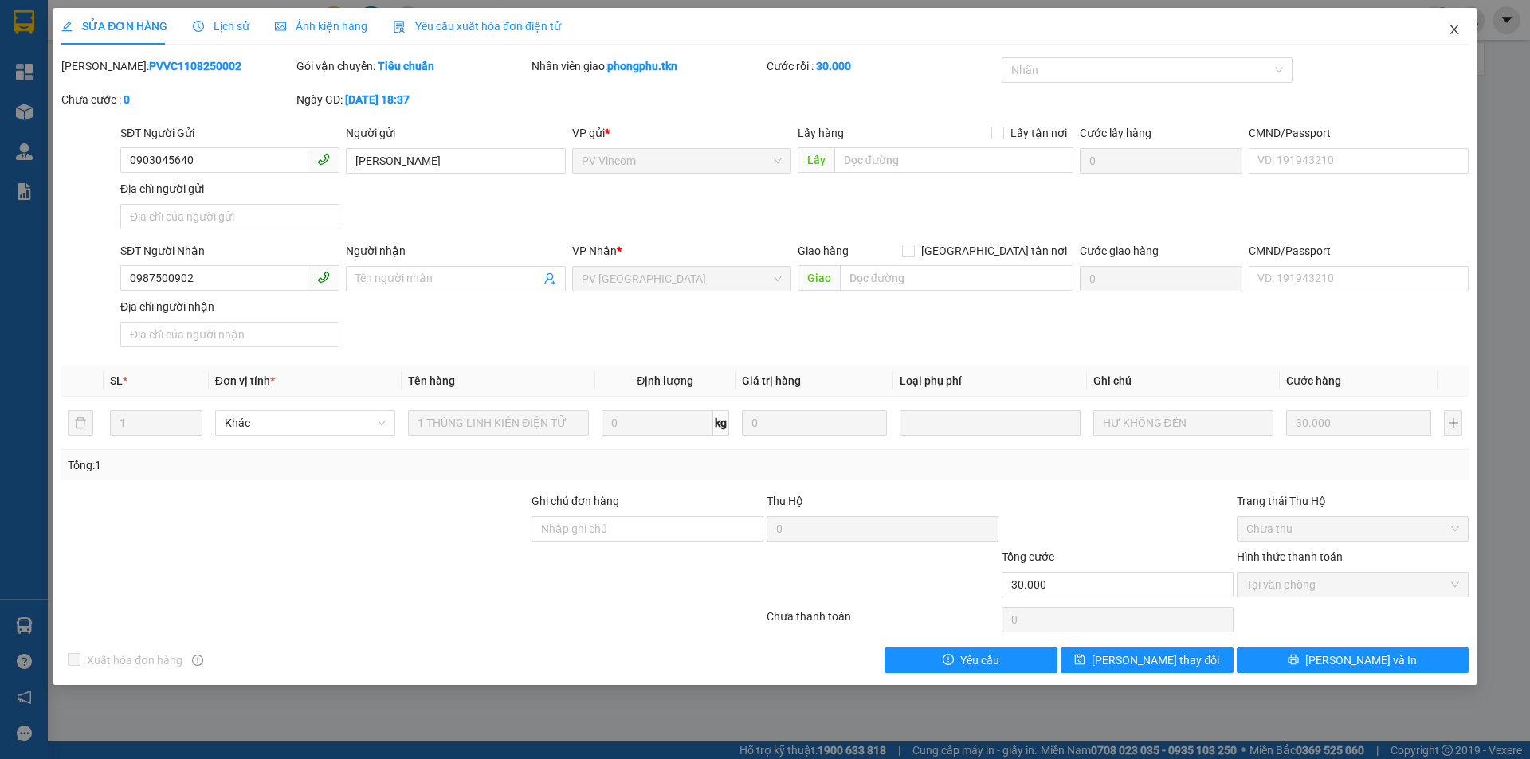
click at [1457, 34] on icon "close" at bounding box center [1454, 29] width 13 height 13
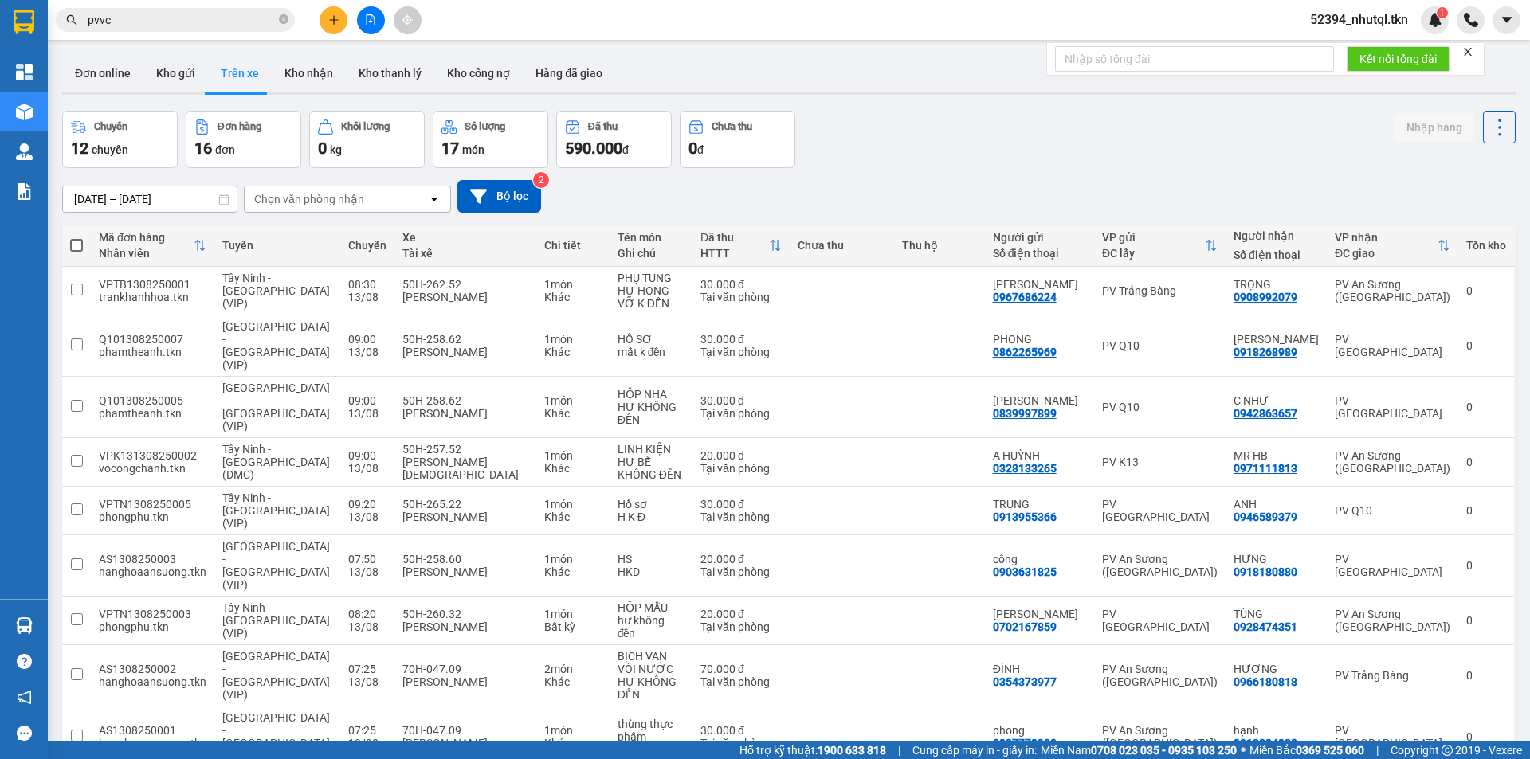
click at [942, 177] on div "11/08/2025 – 13/08/2025 Press the down arrow key to interact with the calendar …" at bounding box center [788, 196] width 1453 height 57
click at [905, 175] on div "11/08/2025 – 13/08/2025 Press the down arrow key to interact with the calendar …" at bounding box center [788, 196] width 1453 height 57
click at [892, 145] on div "Chuyến 12 chuyến Đơn hàng 16 đơn Khối lượng 0 kg Số lượng 17 món Đã thu 590.000…" at bounding box center [788, 139] width 1453 height 57
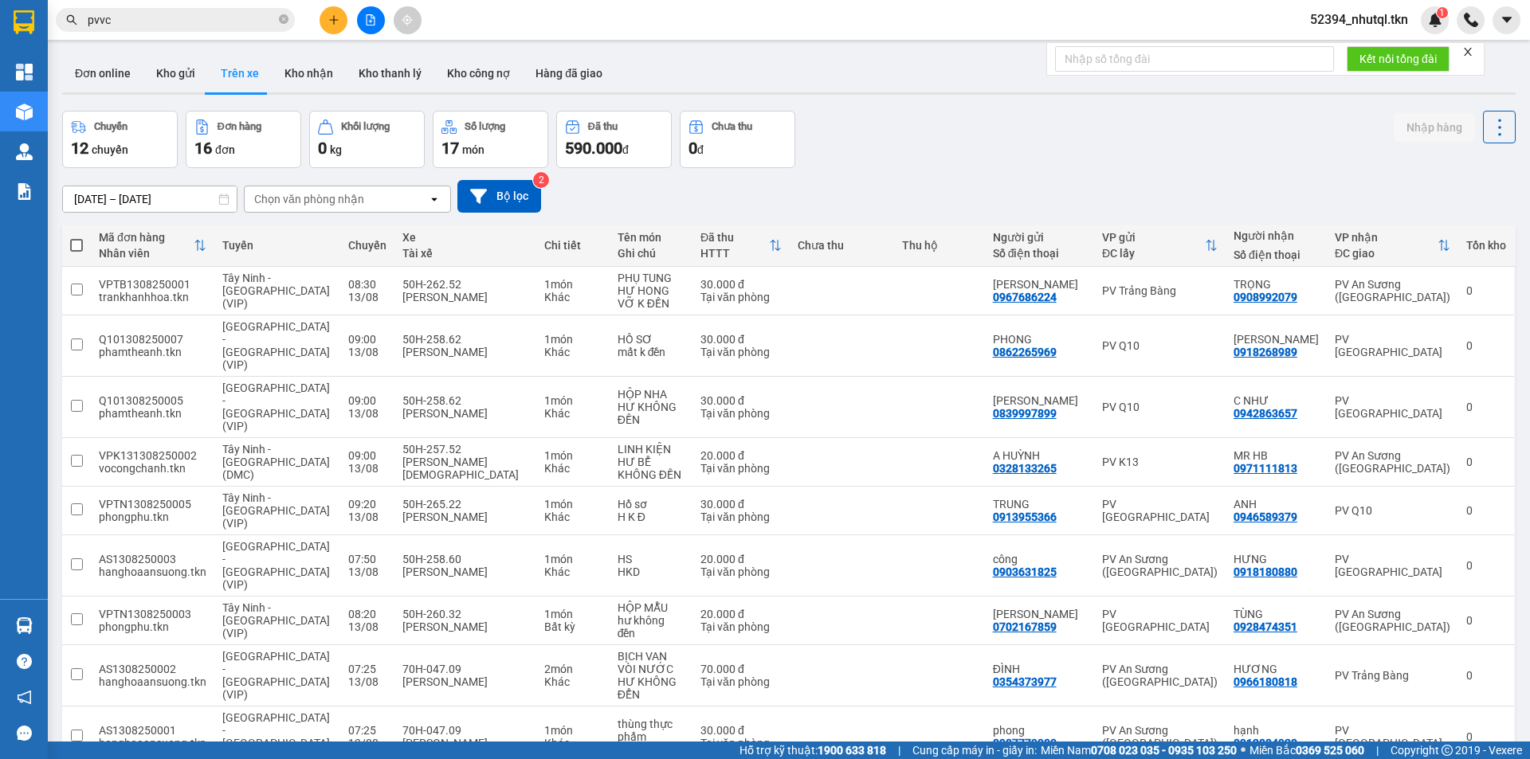
click at [892, 145] on div "Chuyến 12 chuyến Đơn hàng 16 đơn Khối lượng 0 kg Số lượng 17 món Đã thu 590.000…" at bounding box center [788, 139] width 1453 height 57
click at [195, 12] on input "pvvc" at bounding box center [182, 20] width 188 height 18
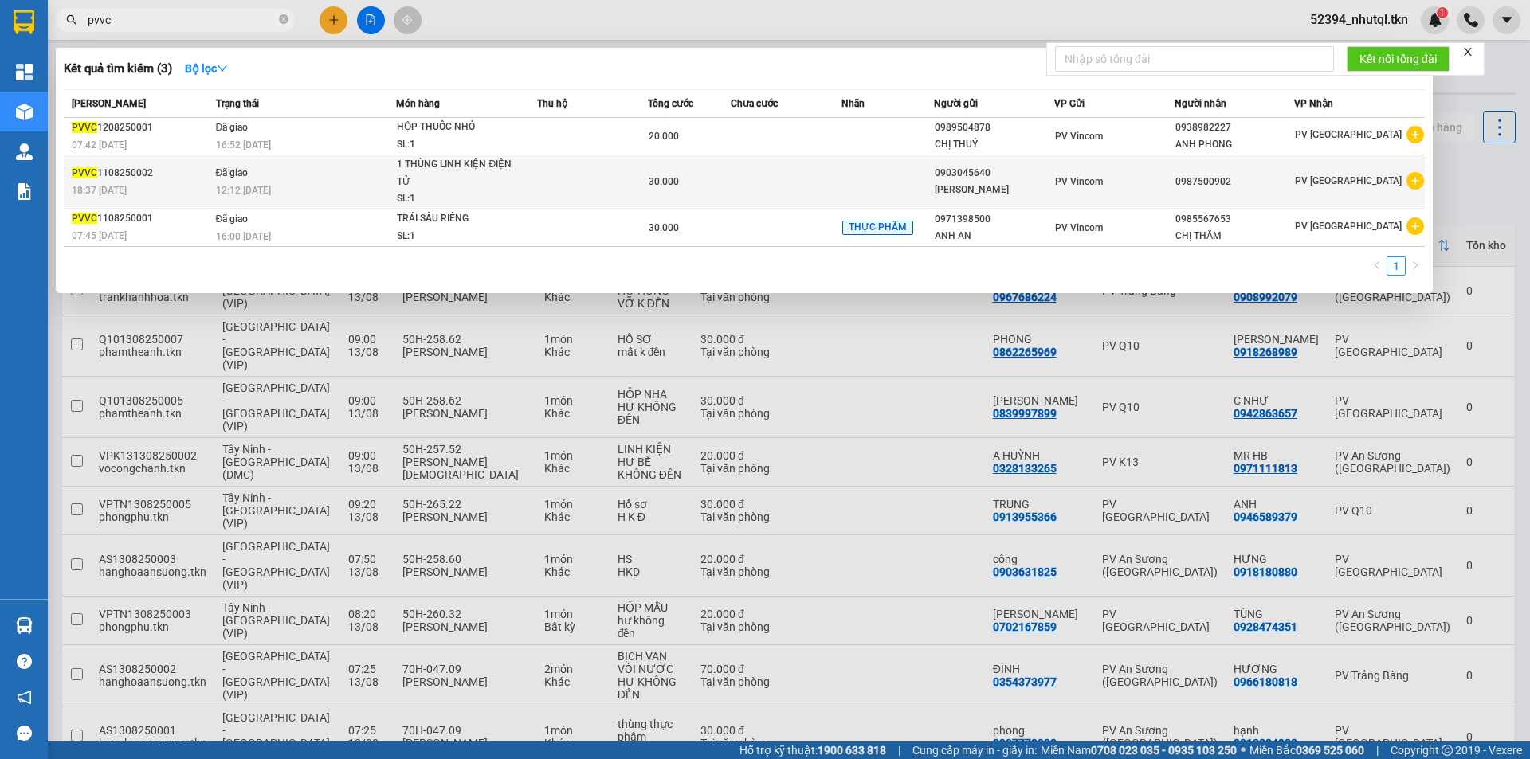
click at [581, 183] on td at bounding box center [592, 182] width 111 height 54
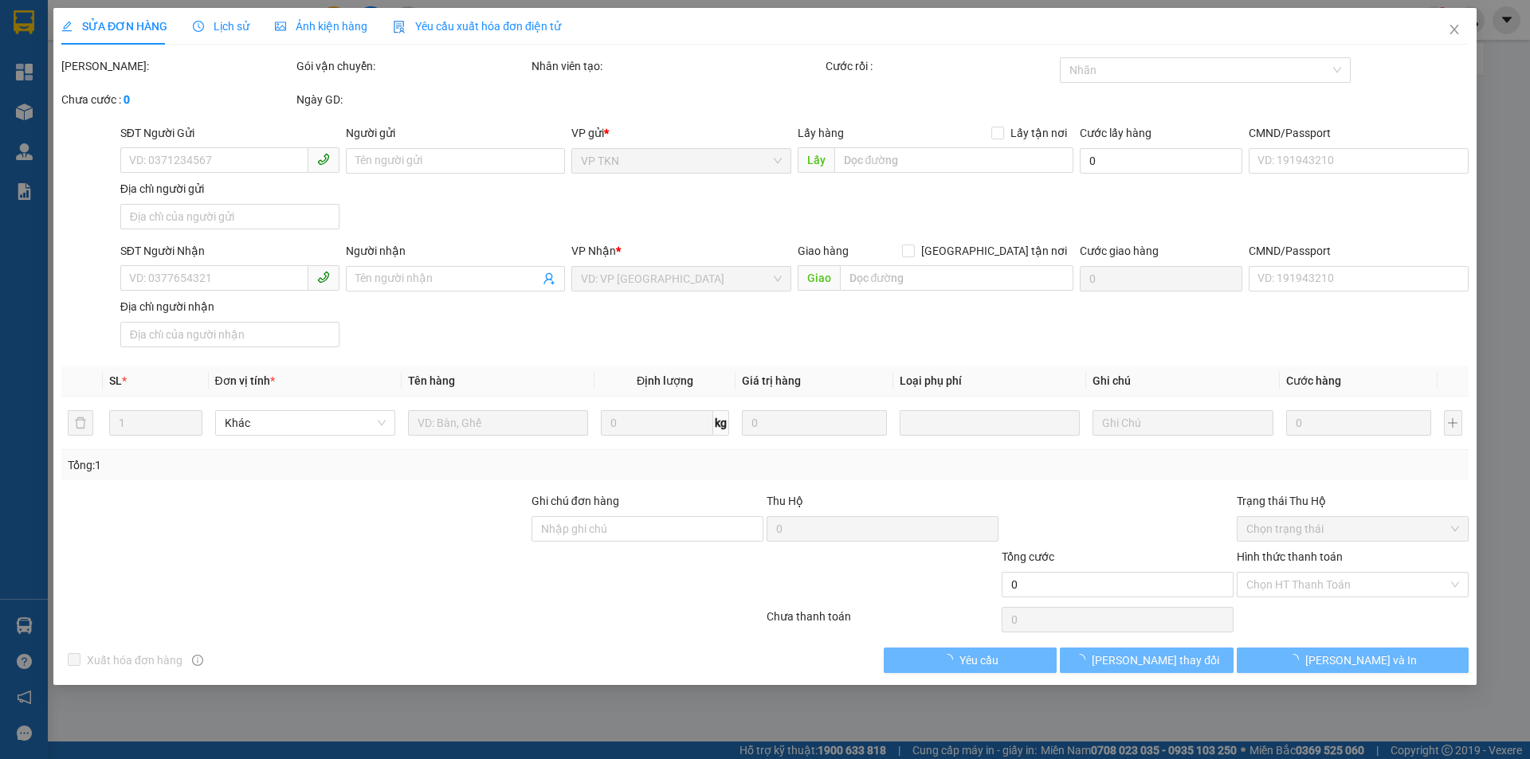
type input "0903045640"
type input "ANH HIỀN"
type input "0987500902"
type input "30.000"
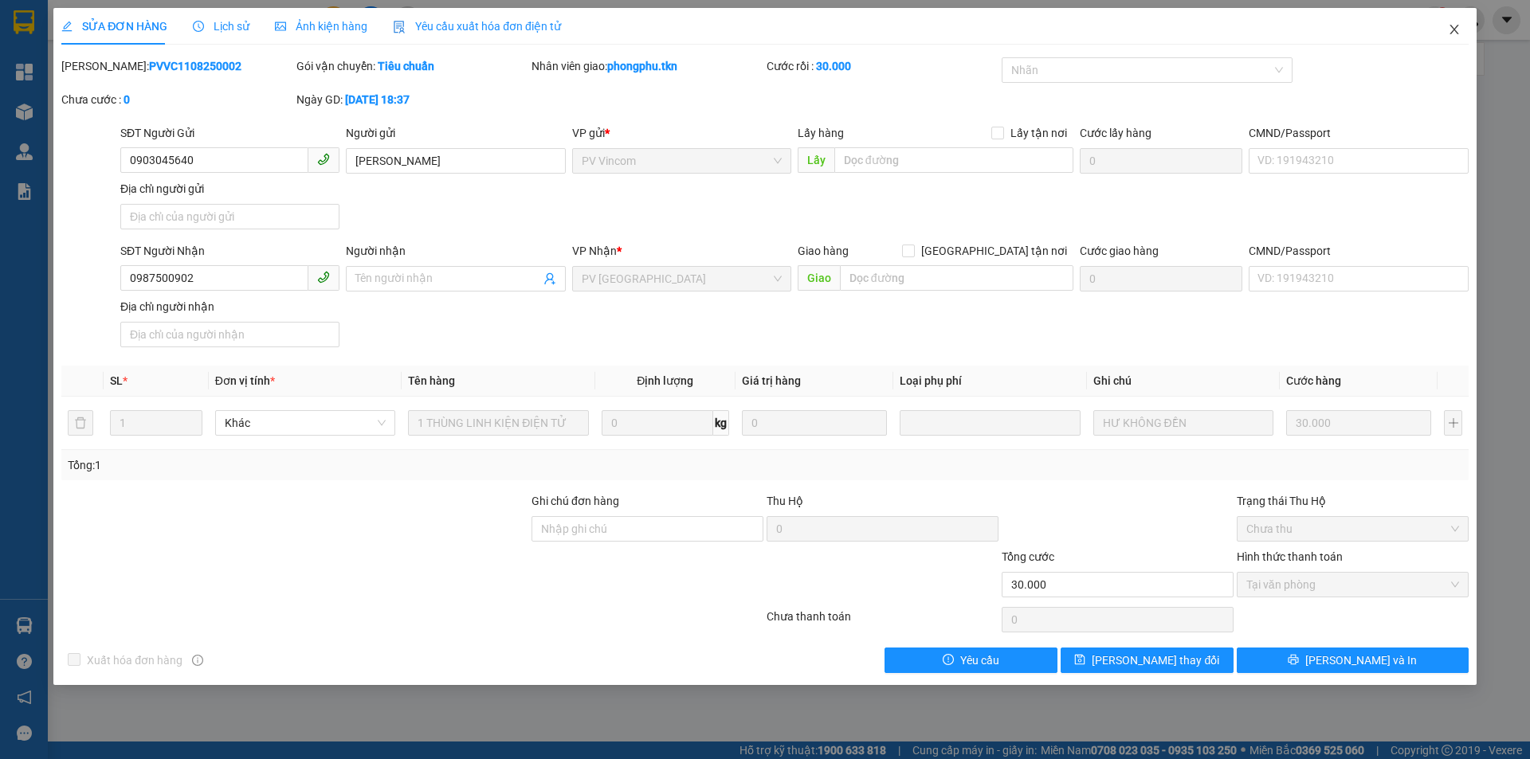
click at [1458, 38] on span "Close" at bounding box center [1454, 30] width 45 height 45
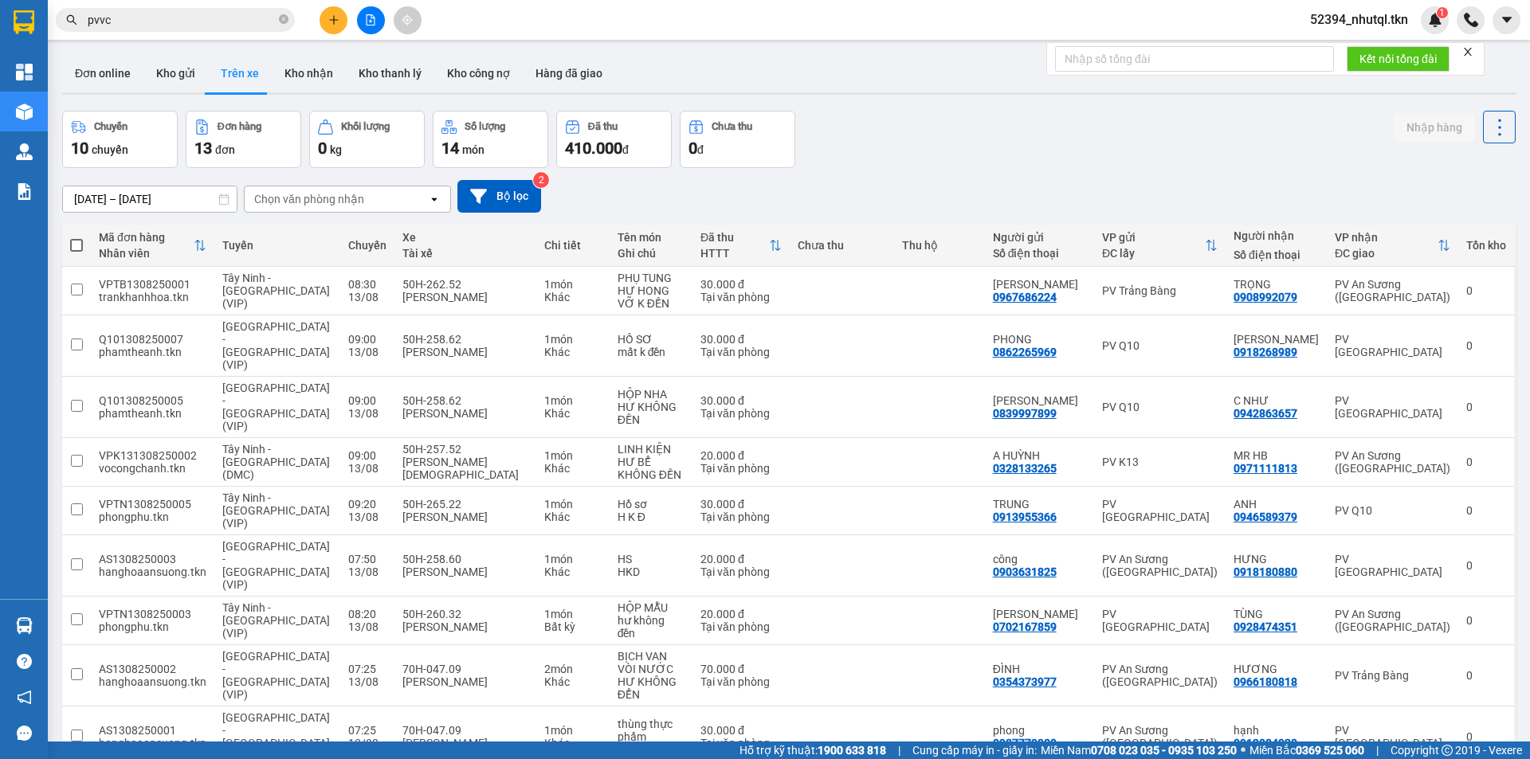
click at [334, 17] on icon "plus" at bounding box center [333, 19] width 1 height 9
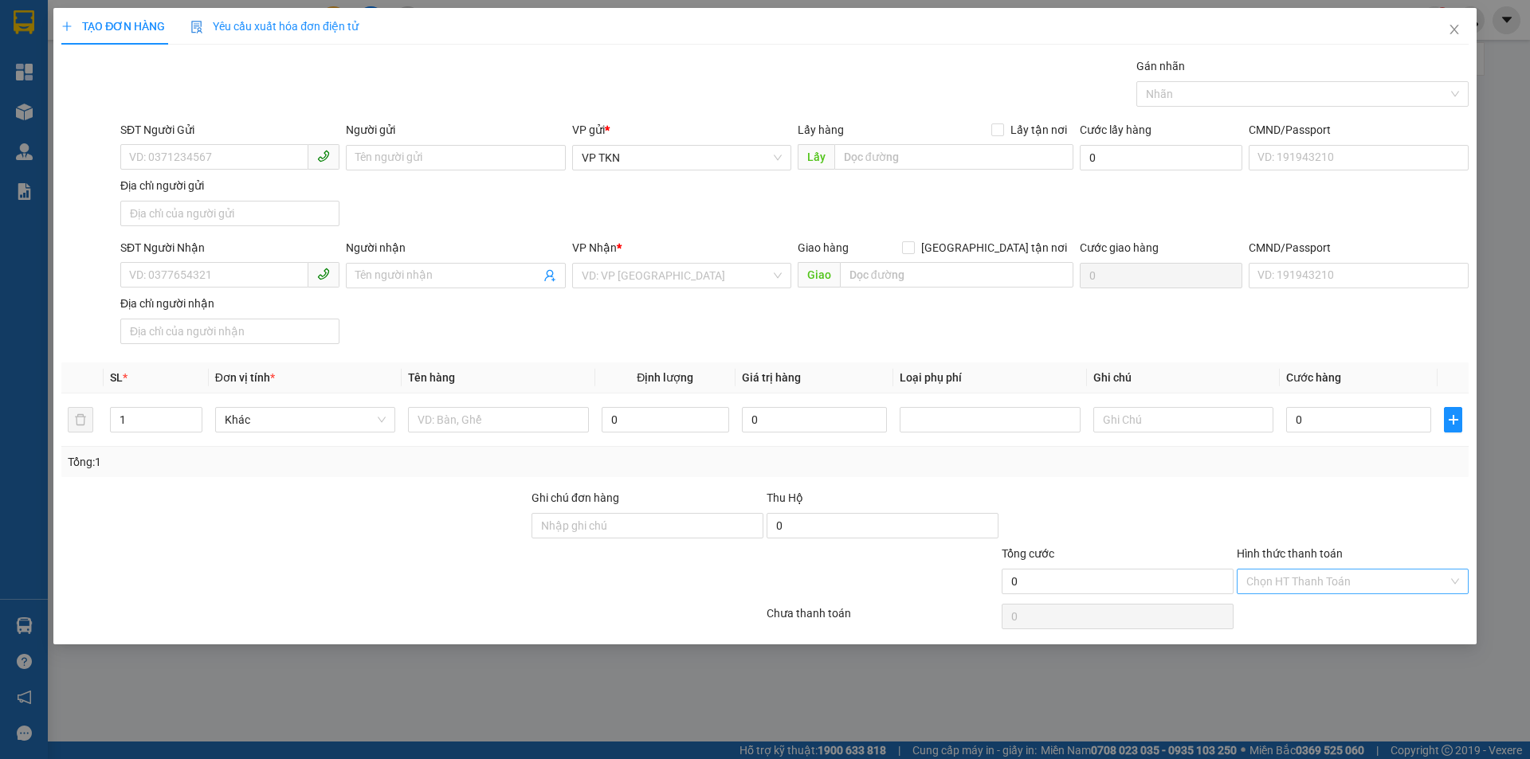
click at [1283, 579] on input "Hình thức thanh toán" at bounding box center [1347, 582] width 202 height 24
click at [1300, 512] on div at bounding box center [1352, 517] width 235 height 56
click at [1457, 32] on icon "close" at bounding box center [1454, 29] width 13 height 13
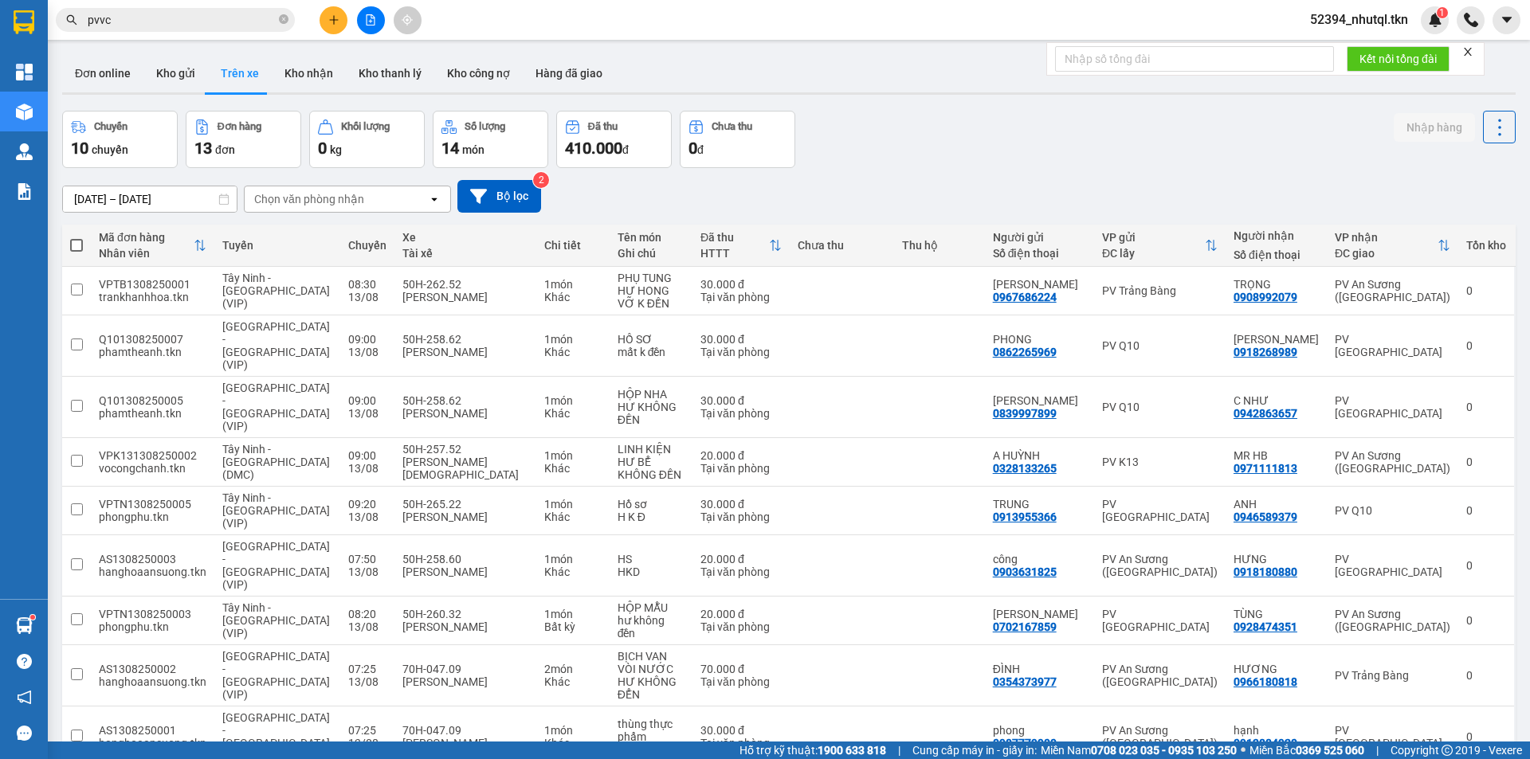
click at [938, 182] on div "11/08/2025 – 13/08/2025 Press the down arrow key to interact with the calendar …" at bounding box center [788, 196] width 1453 height 33
click at [1443, 22] on div "1" at bounding box center [1435, 20] width 28 height 28
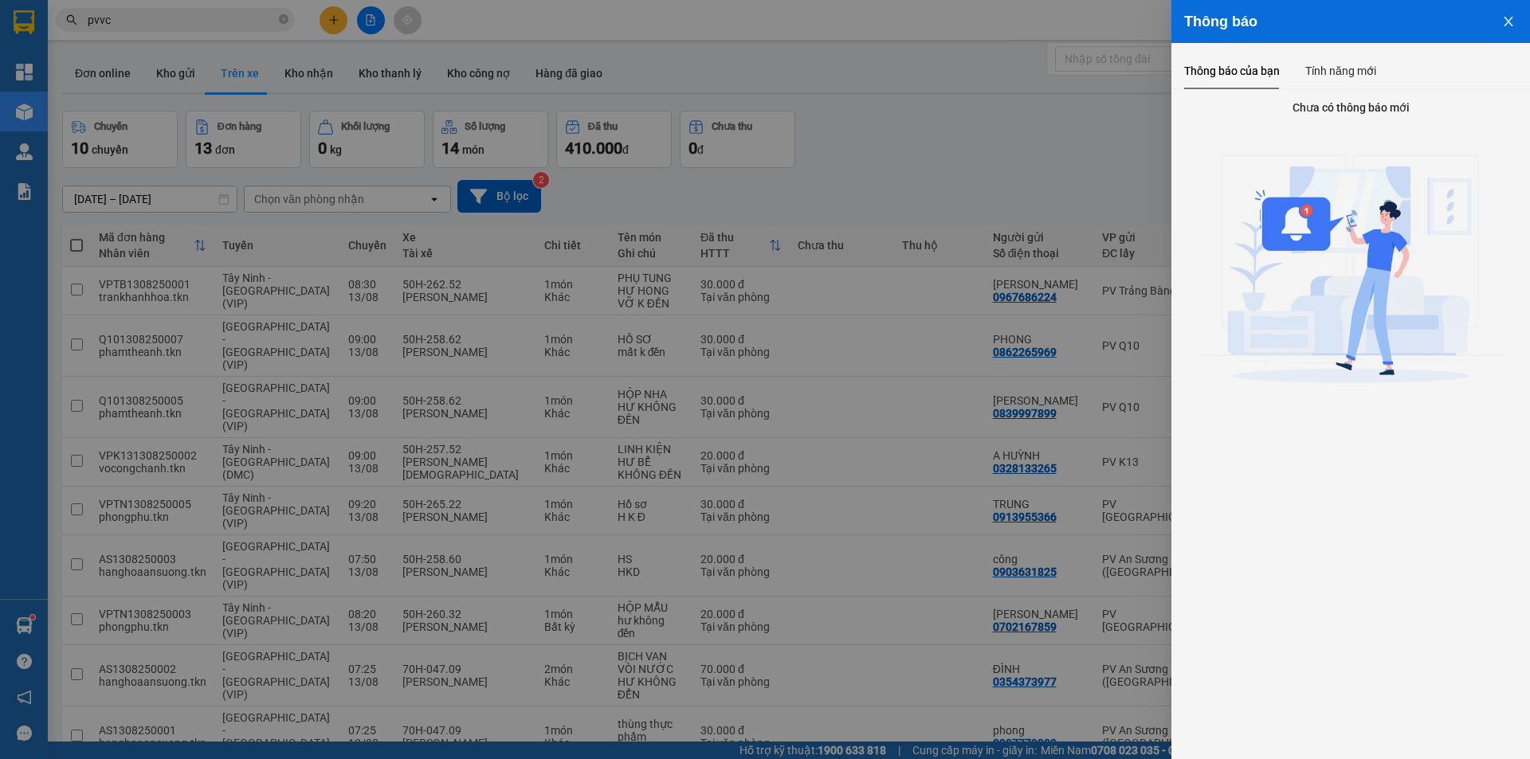
click at [980, 146] on div at bounding box center [765, 379] width 1530 height 759
